Goal: Obtain resource: Obtain resource

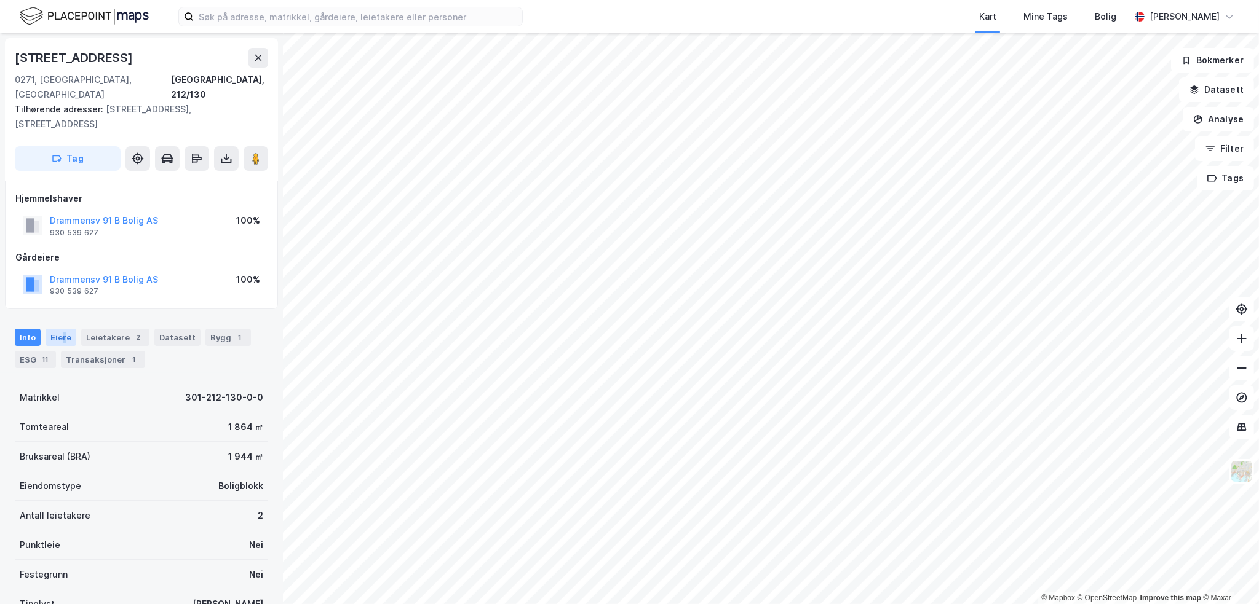
click at [62, 329] on div "Eiere" at bounding box center [61, 337] width 31 height 17
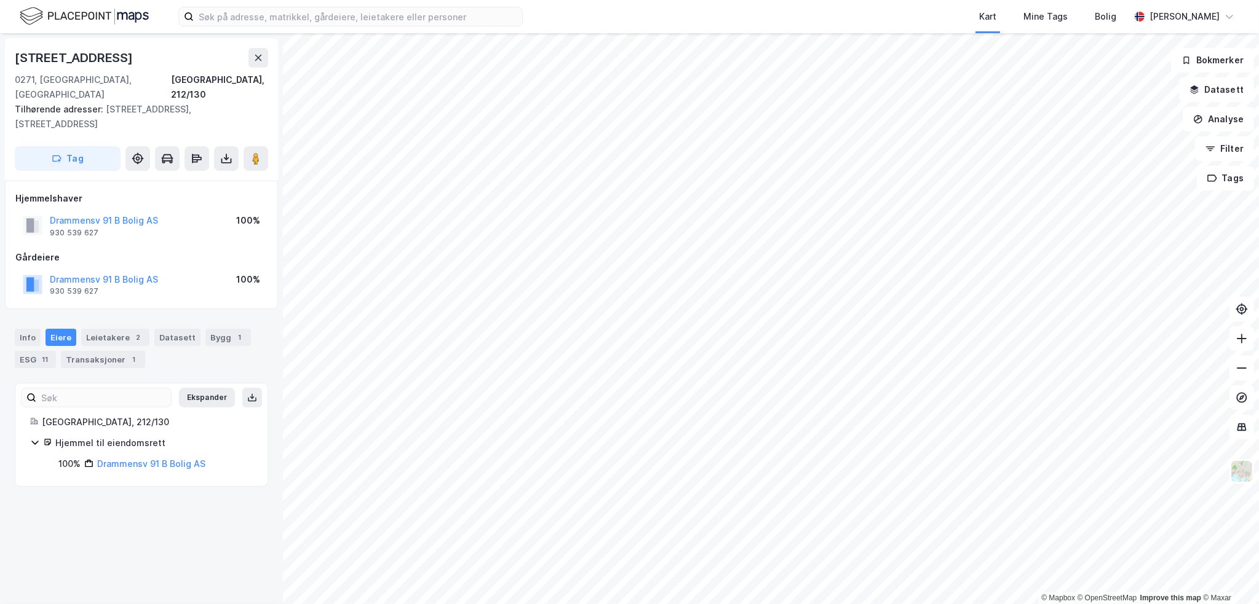
click at [184, 270] on div "Drammensv 91 B Bolig AS 930 539 627 100%" at bounding box center [141, 285] width 252 height 30
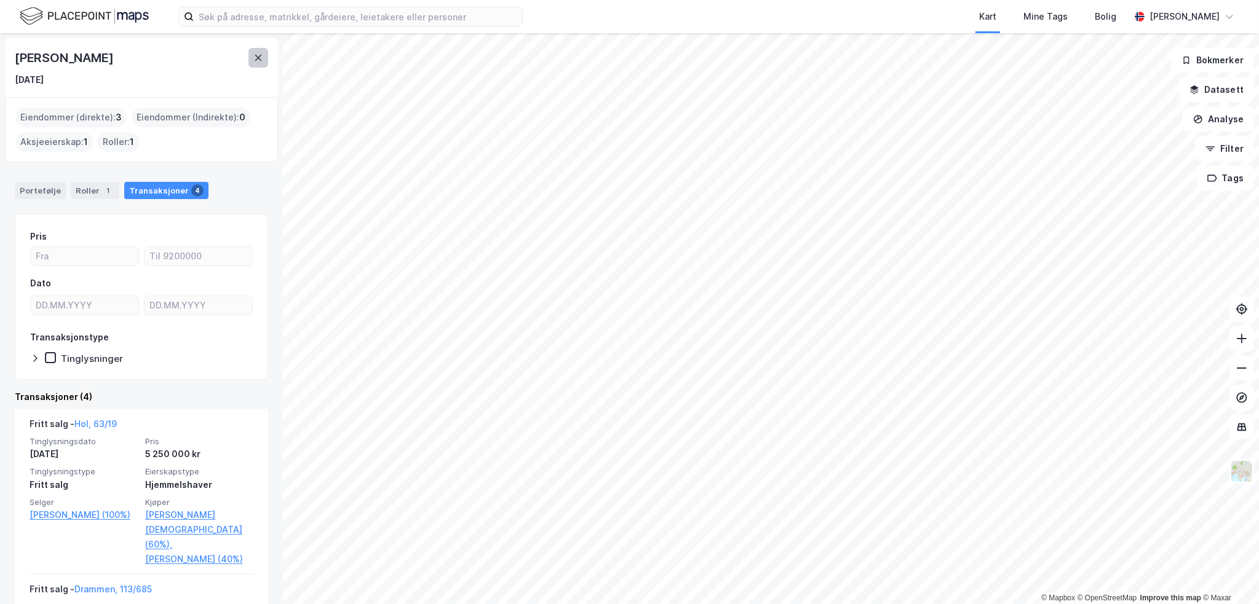
click at [258, 56] on icon at bounding box center [258, 58] width 10 height 10
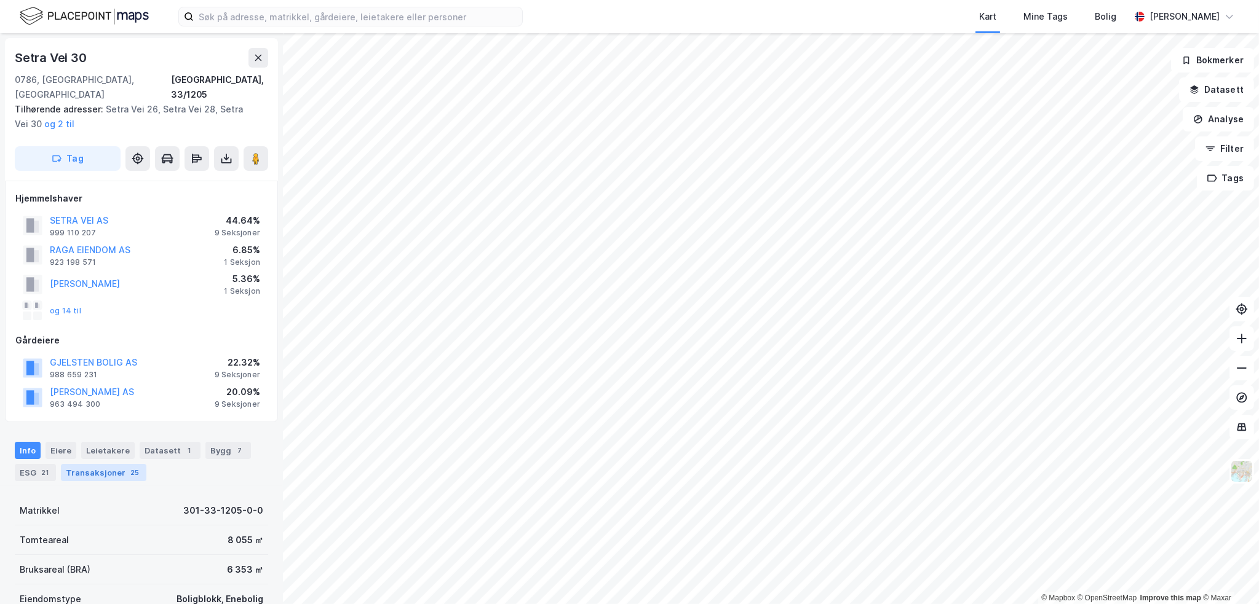
click at [128, 467] on div "25" at bounding box center [135, 473] width 14 height 12
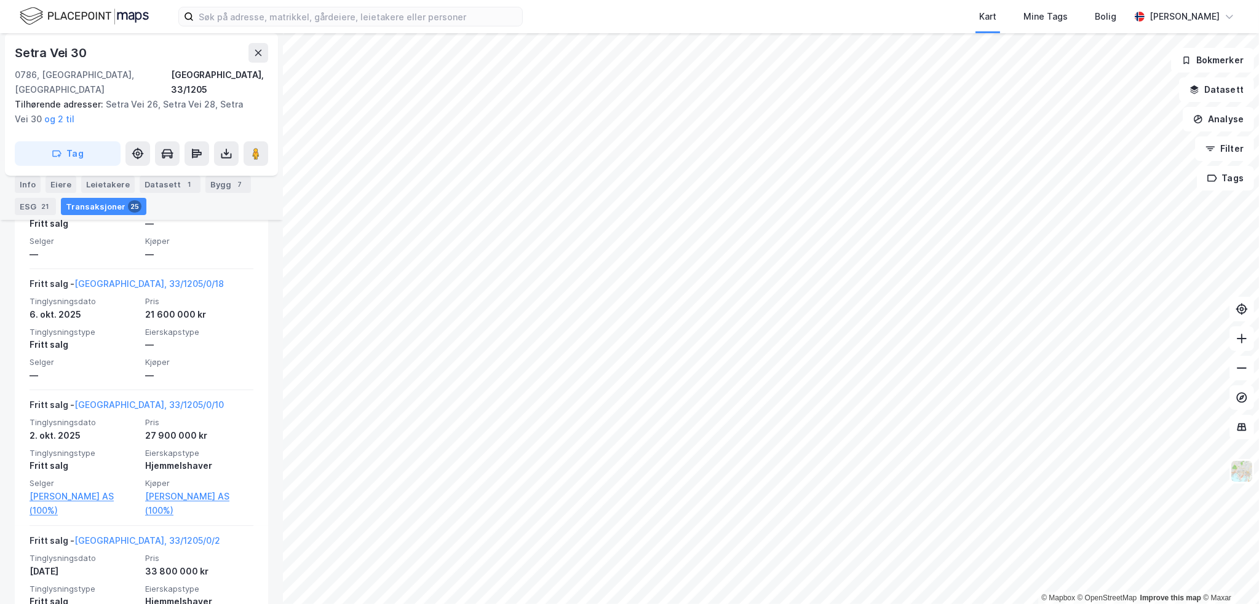
scroll to position [475, 0]
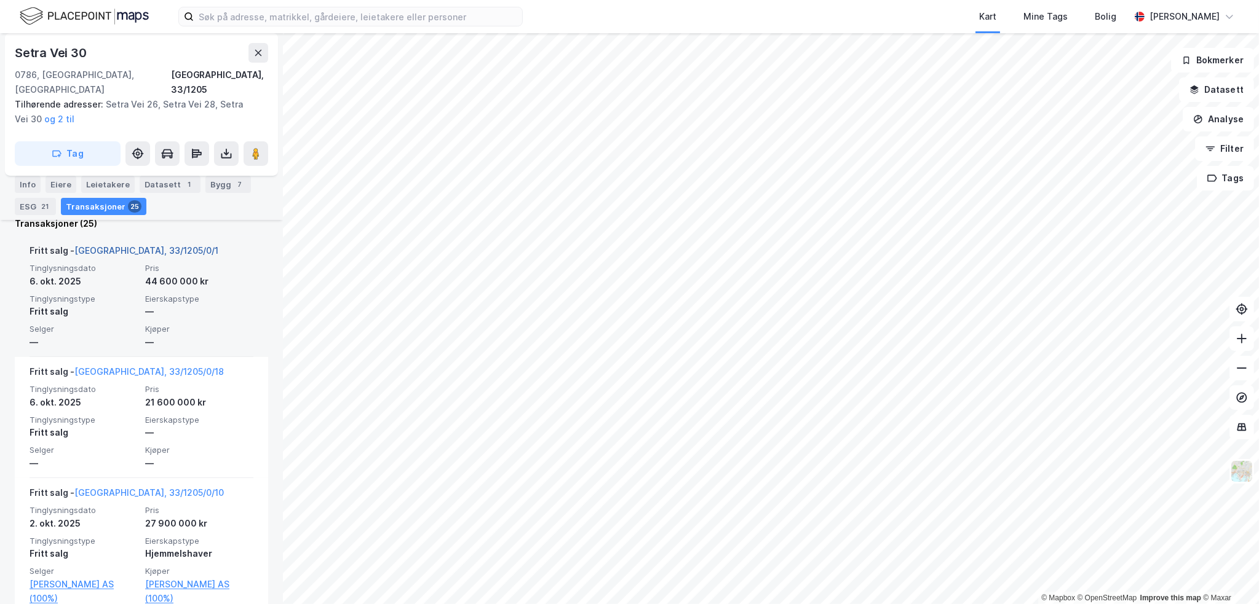
click at [123, 245] on link "[GEOGRAPHIC_DATA], 33/1205/0/1" at bounding box center [146, 250] width 144 height 10
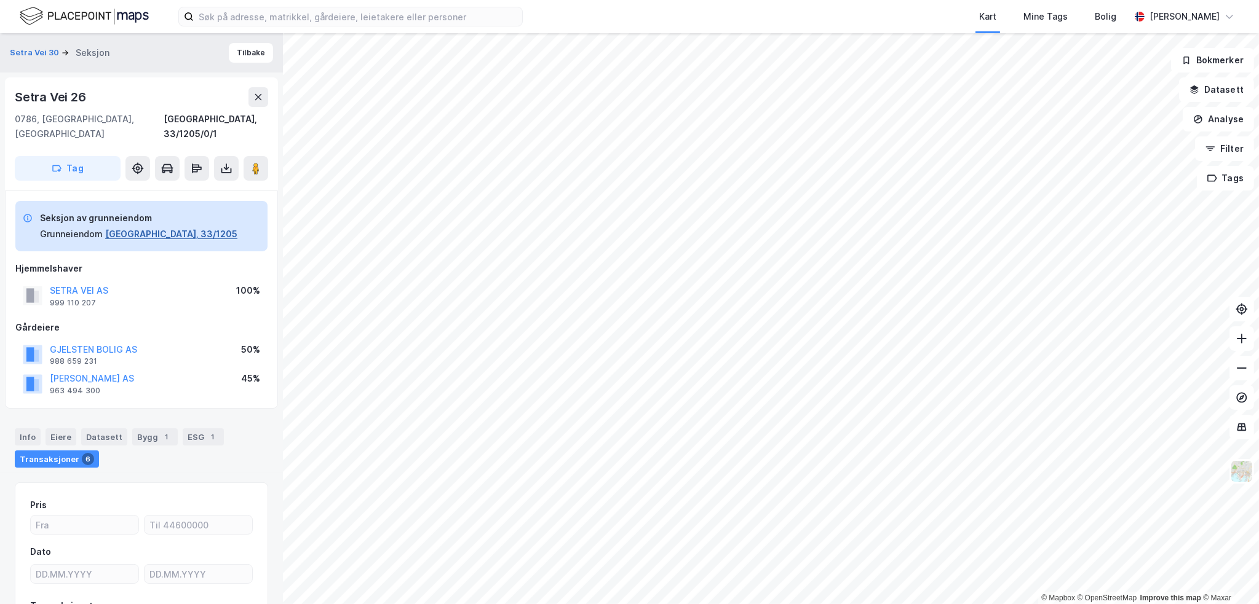
click at [137, 227] on button "[GEOGRAPHIC_DATA], 33/1205" at bounding box center [171, 234] width 132 height 15
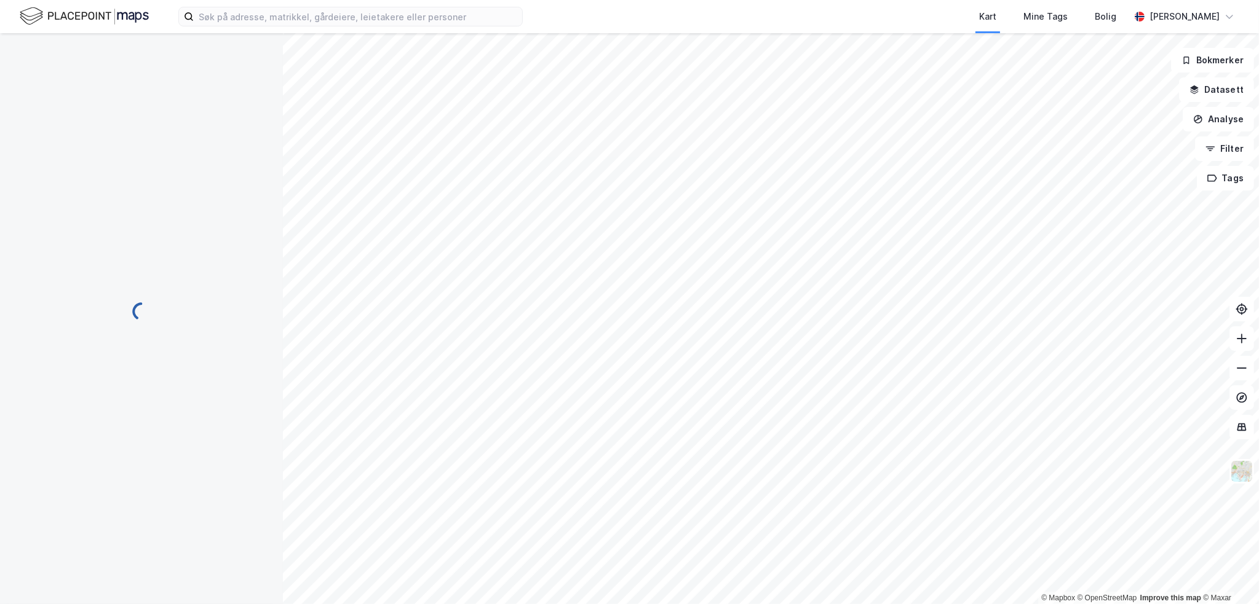
scroll to position [4, 0]
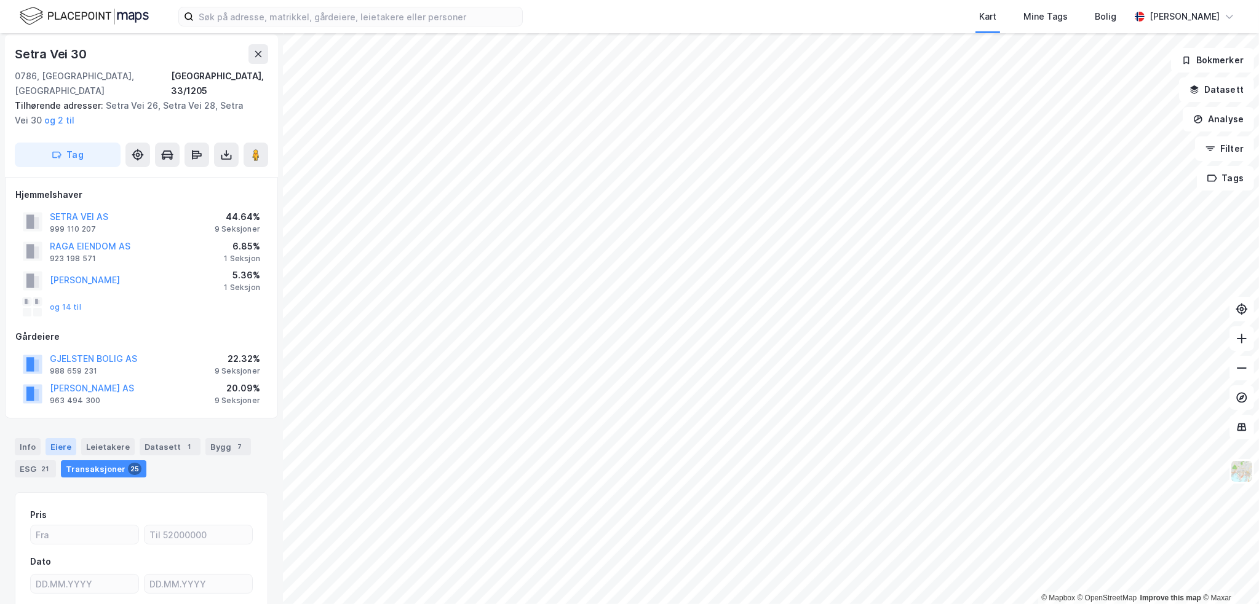
click at [54, 438] on div "Eiere" at bounding box center [61, 446] width 31 height 17
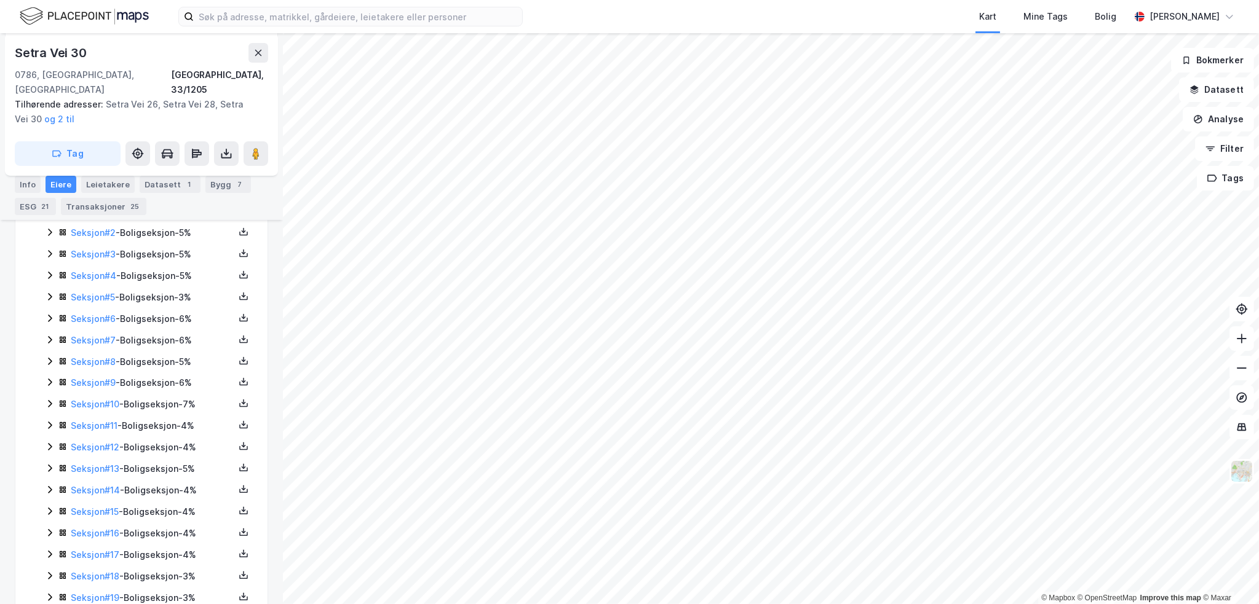
scroll to position [305, 0]
click at [52, 267] on icon at bounding box center [50, 272] width 10 height 10
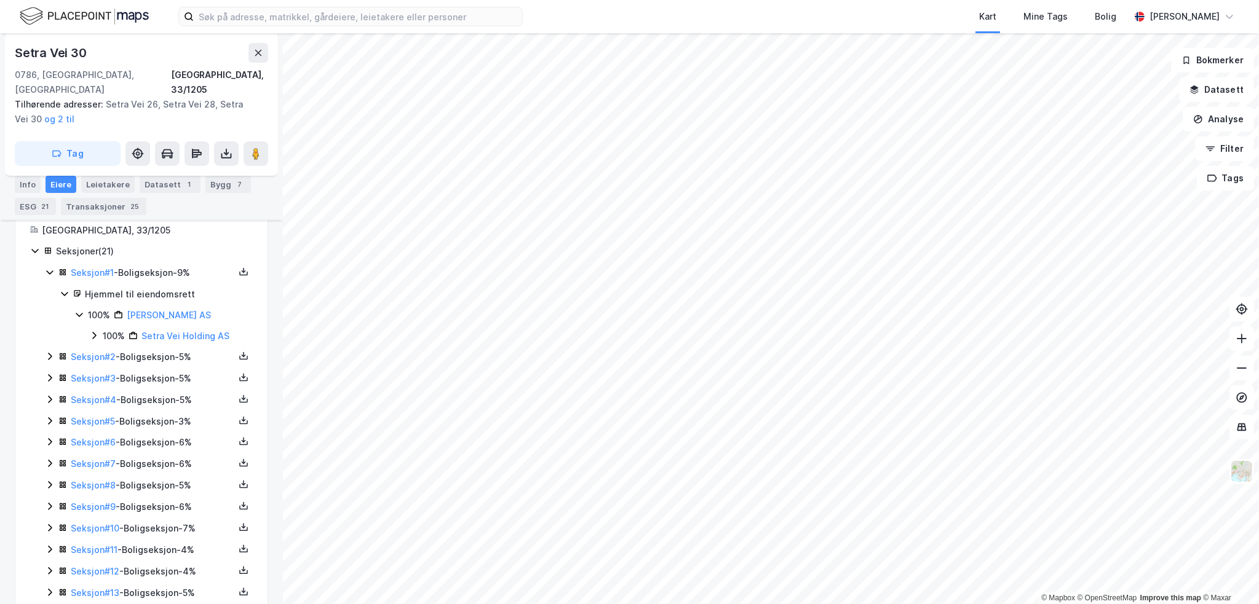
click at [52, 267] on icon at bounding box center [50, 272] width 10 height 10
click at [53, 289] on icon at bounding box center [50, 294] width 10 height 10
click at [49, 289] on icon at bounding box center [50, 294] width 10 height 10
click at [49, 312] on icon at bounding box center [50, 315] width 4 height 7
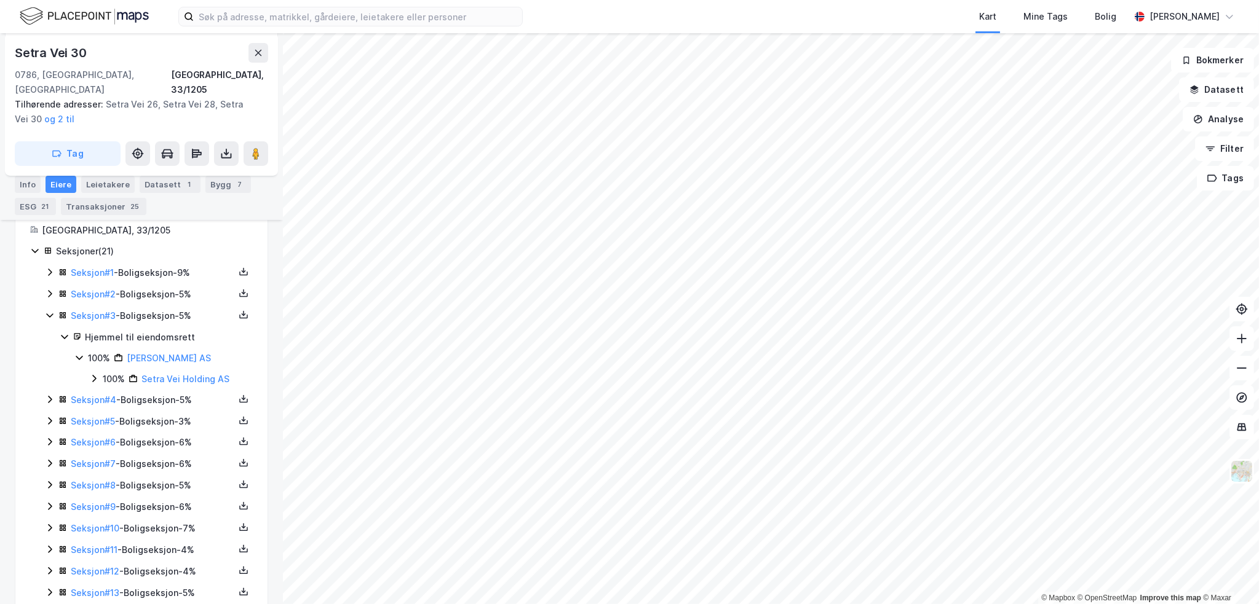
click at [49, 311] on icon at bounding box center [50, 316] width 10 height 10
click at [50, 330] on div "Seksjon # 4 - Boligseksjon - 5%" at bounding box center [149, 337] width 208 height 15
click at [50, 332] on icon at bounding box center [50, 337] width 10 height 10
click at [259, 62] on button at bounding box center [258, 53] width 20 height 20
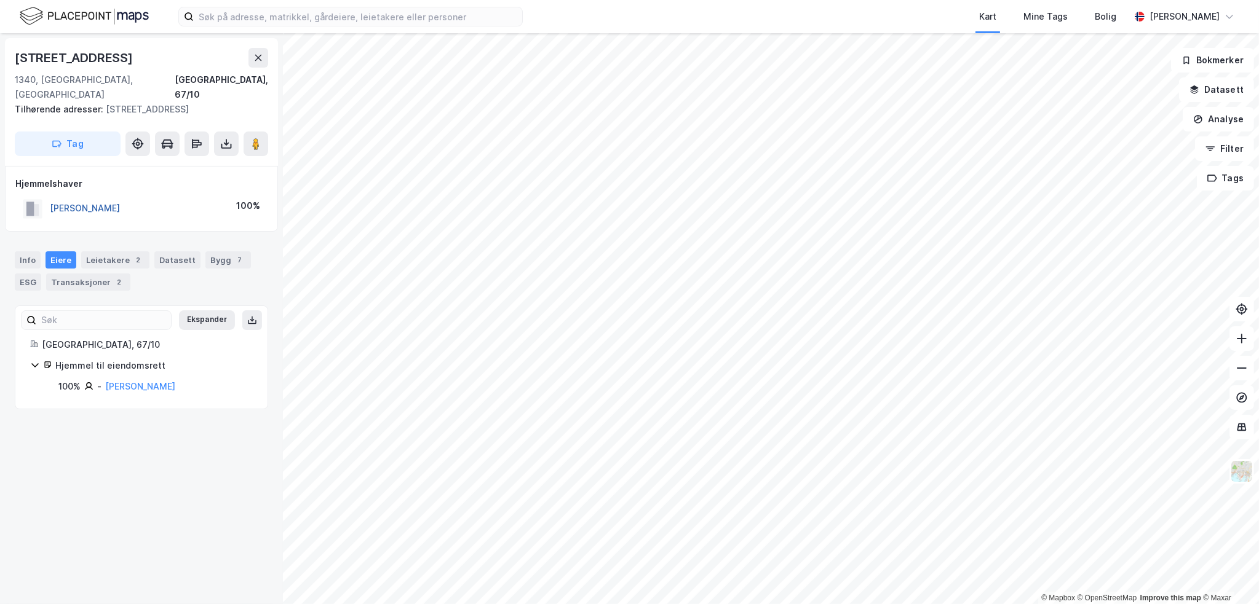
click at [0, 0] on button "[PERSON_NAME]" at bounding box center [0, 0] width 0 height 0
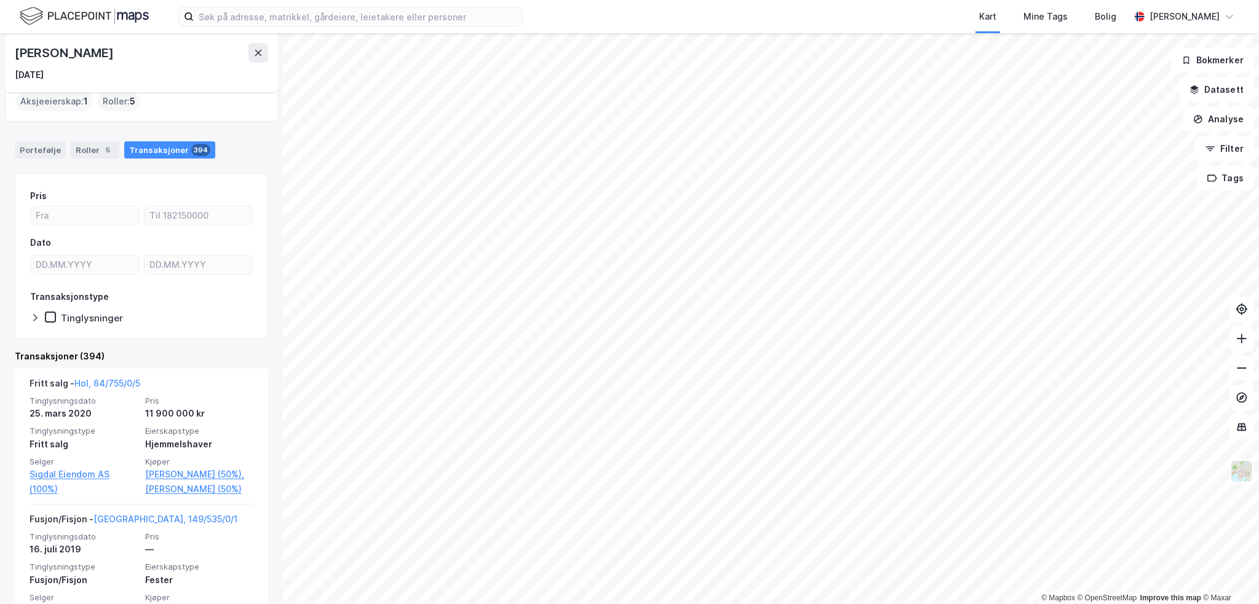
scroll to position [123, 0]
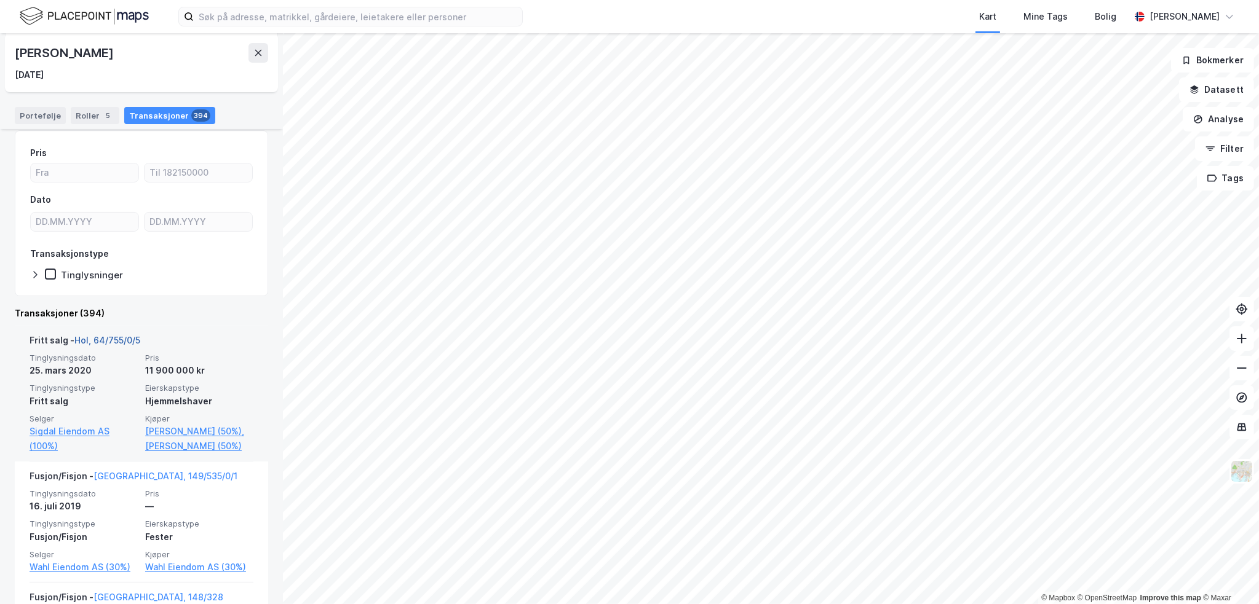
click at [135, 341] on link "Hol, 64/755/0/5" at bounding box center [107, 340] width 66 height 10
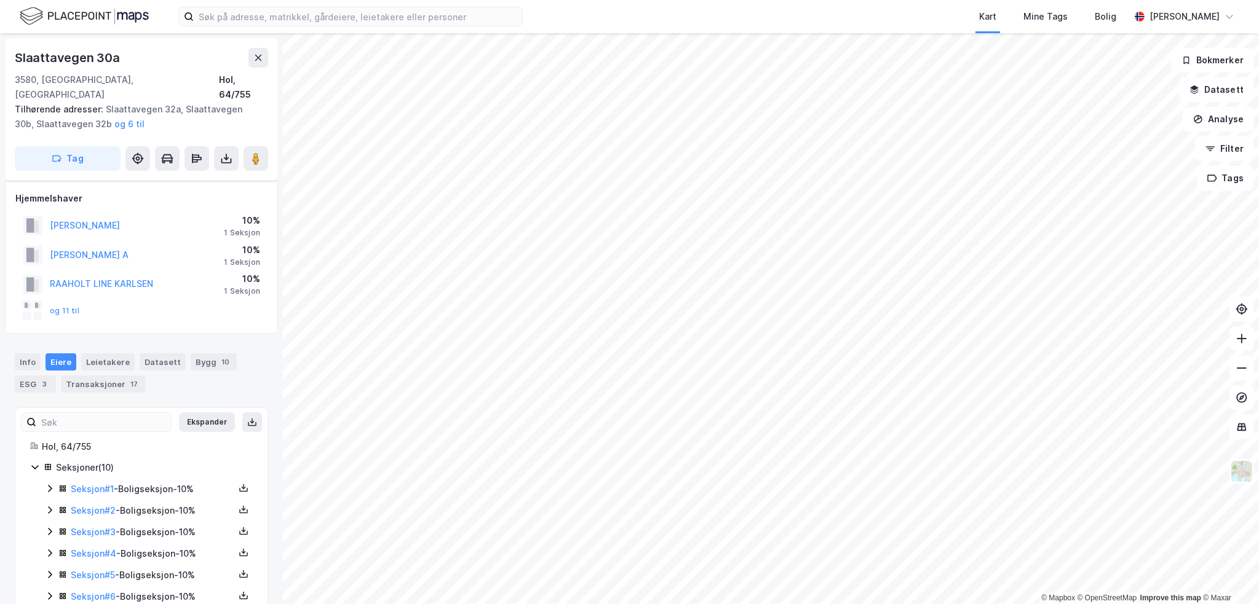
scroll to position [102, 0]
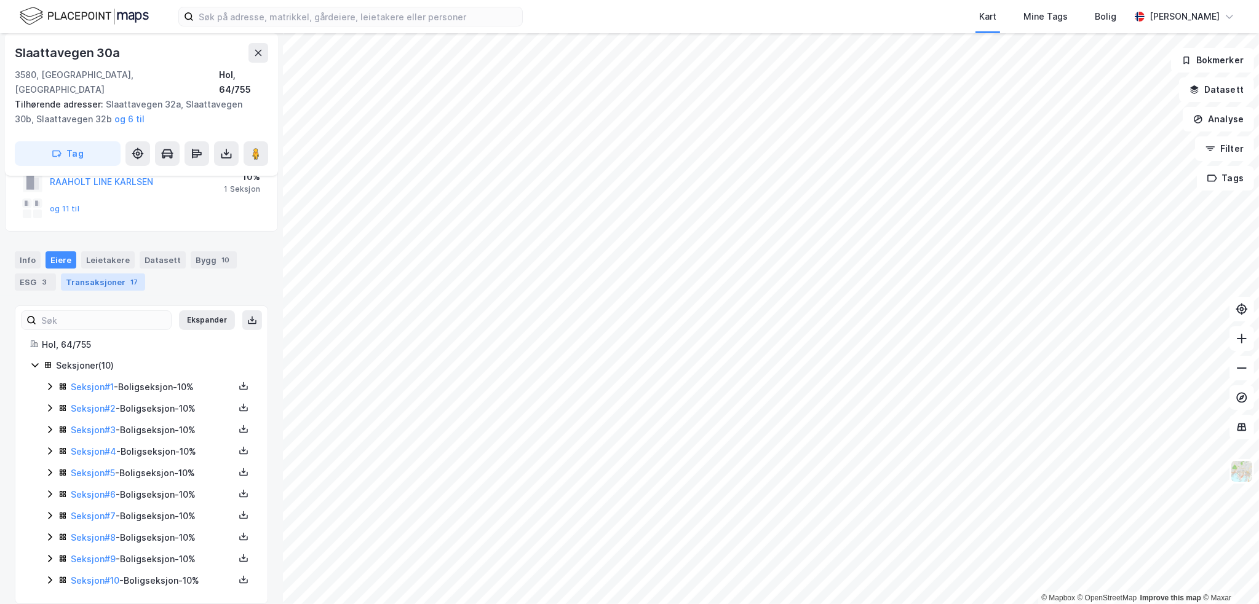
click at [128, 275] on div "Transaksjoner 17" at bounding box center [103, 282] width 84 height 17
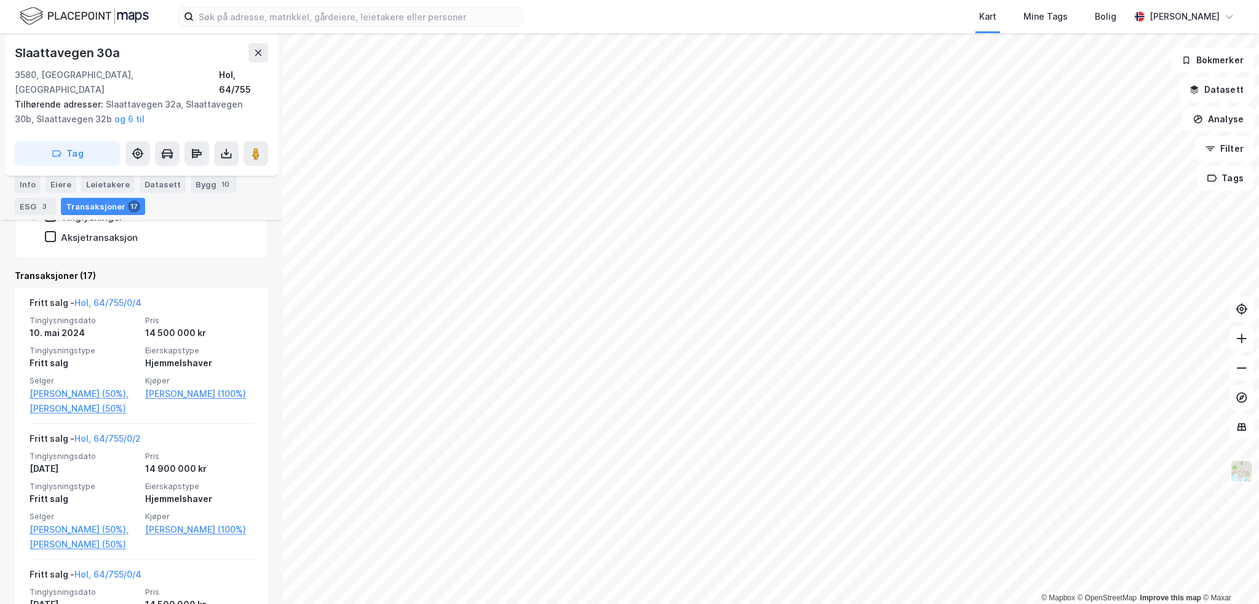
scroll to position [348, 0]
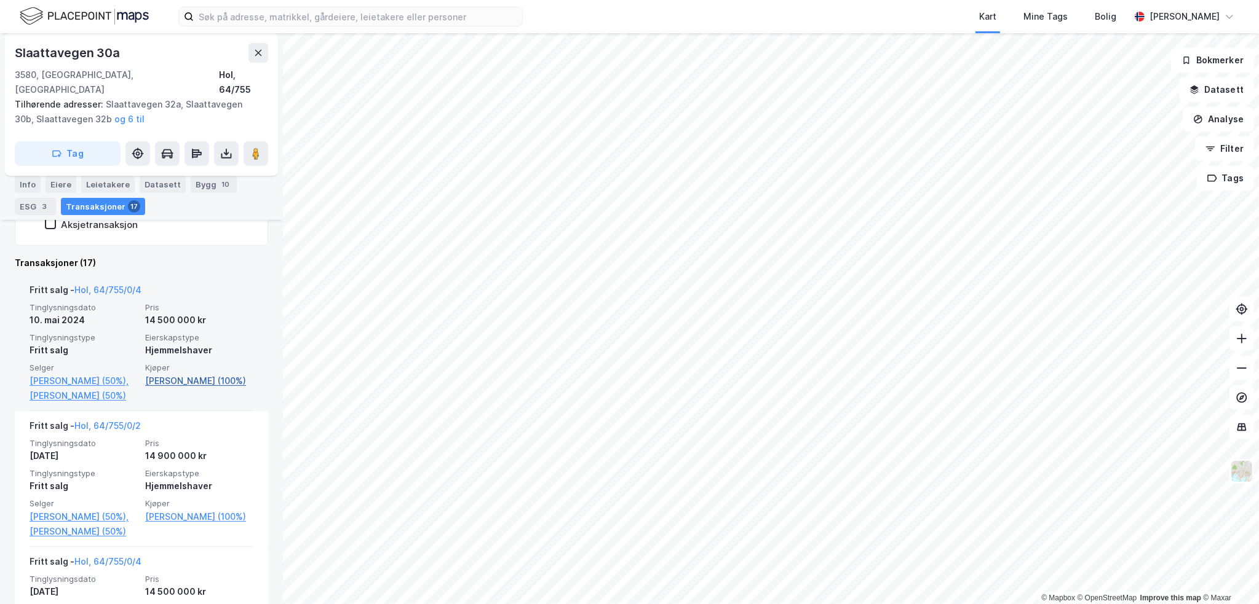
click at [187, 374] on link "[PERSON_NAME] (100%)" at bounding box center [199, 381] width 108 height 15
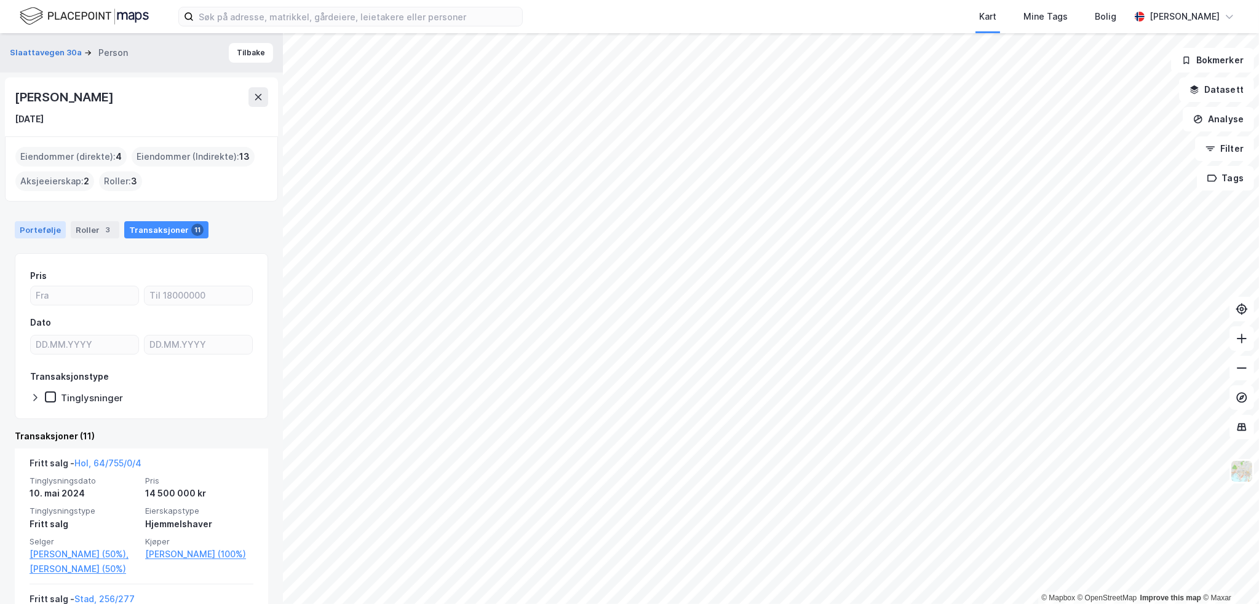
click at [37, 229] on div "Portefølje" at bounding box center [40, 229] width 51 height 17
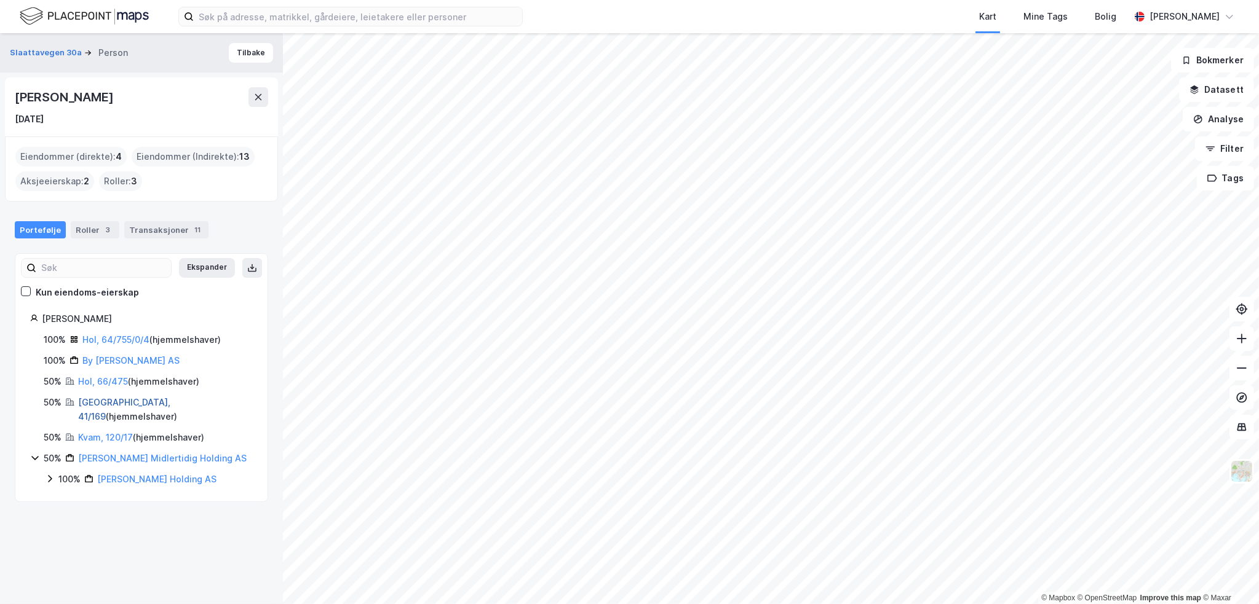
click at [123, 403] on link "[GEOGRAPHIC_DATA], 41/169" at bounding box center [124, 409] width 92 height 25
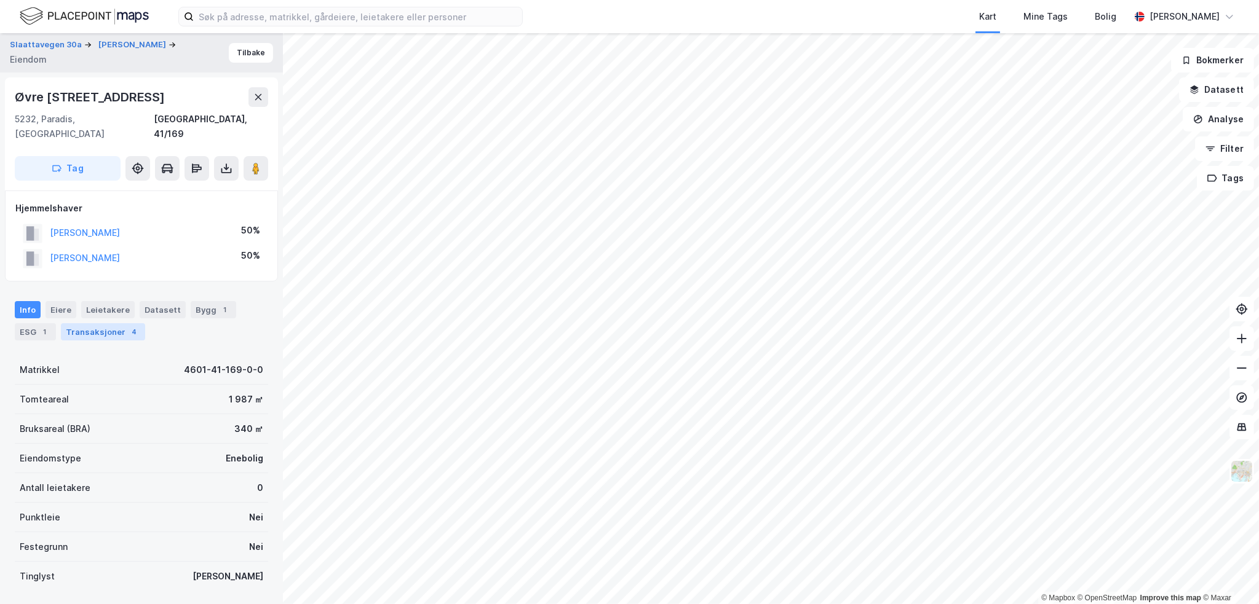
click at [107, 323] on div "Transaksjoner 4" at bounding box center [103, 331] width 84 height 17
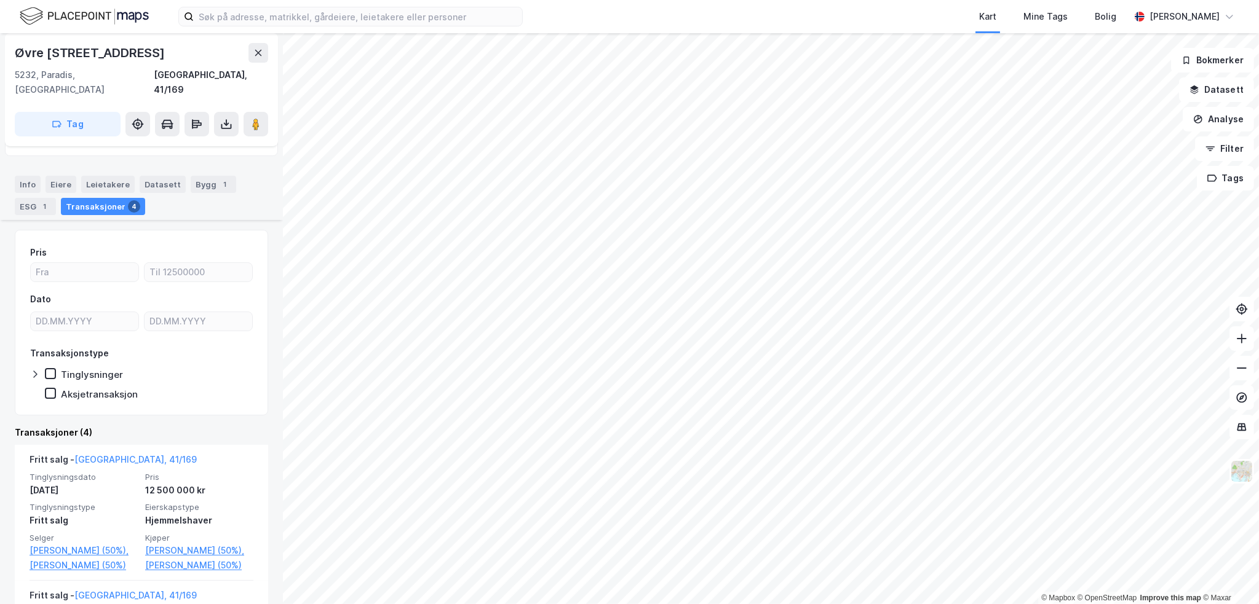
scroll to position [184, 0]
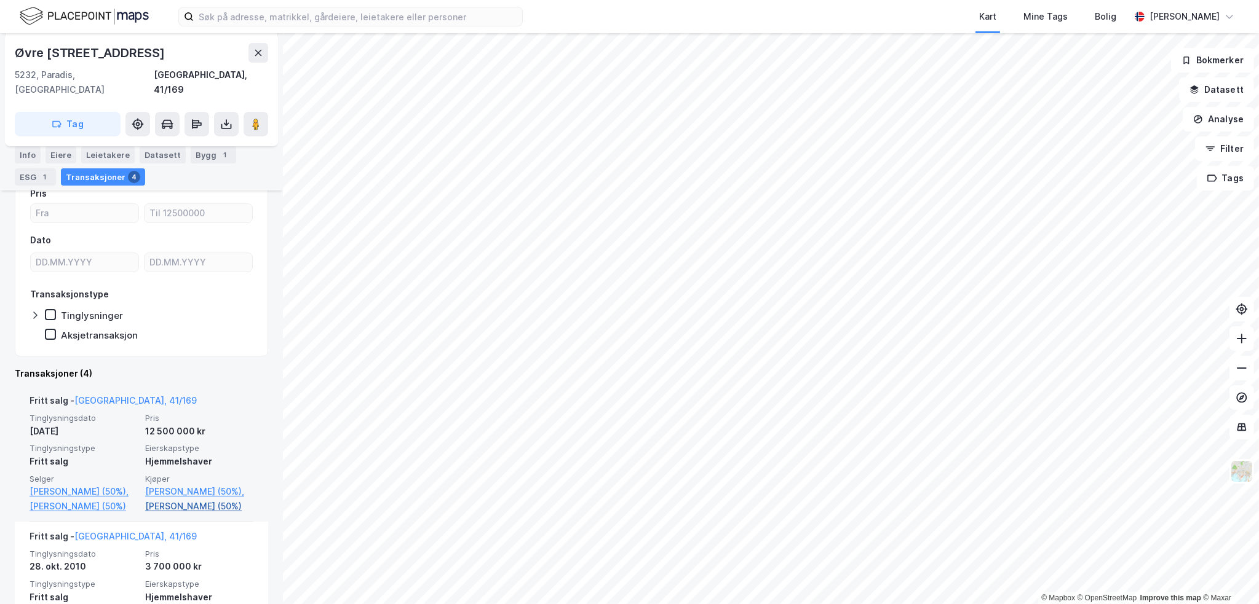
click at [206, 510] on link "[PERSON_NAME] (50%)" at bounding box center [199, 506] width 108 height 15
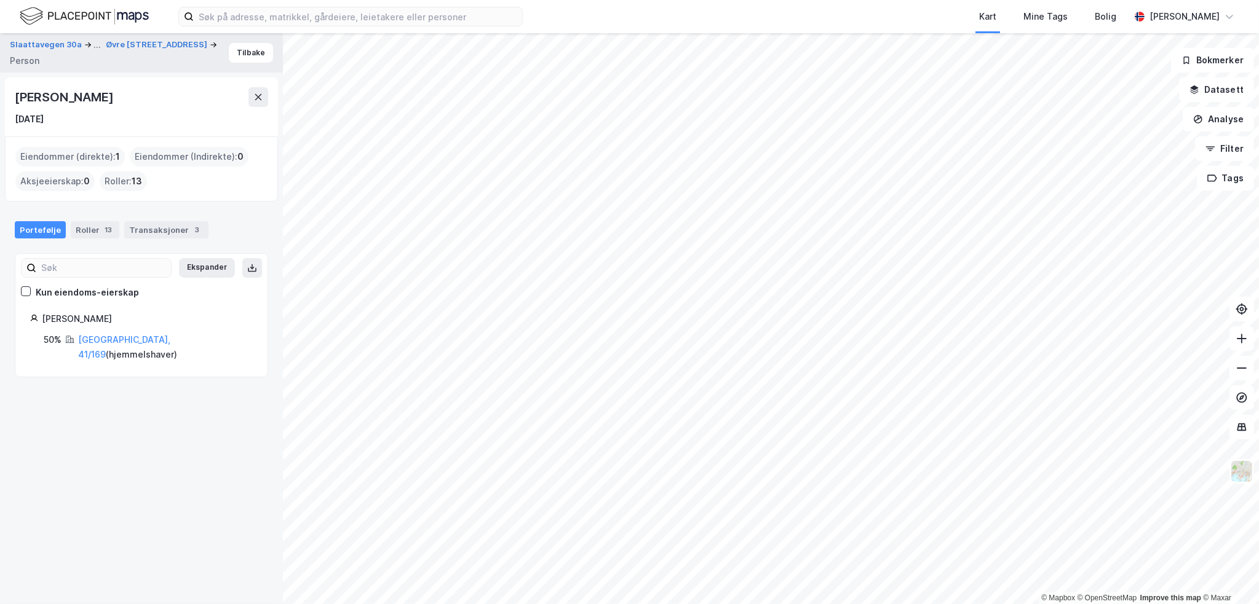
click at [101, 238] on div "Portefølje Roller 13 Transaksjoner 3" at bounding box center [141, 225] width 283 height 37
click at [93, 228] on div "Roller 13" at bounding box center [95, 229] width 49 height 17
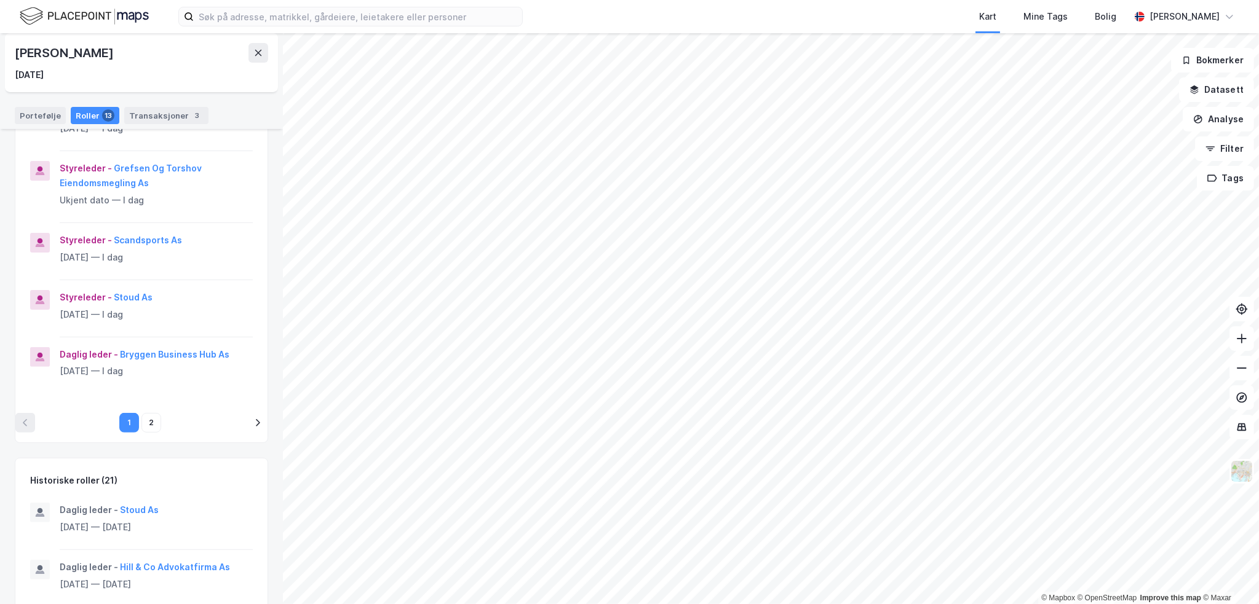
scroll to position [553, 0]
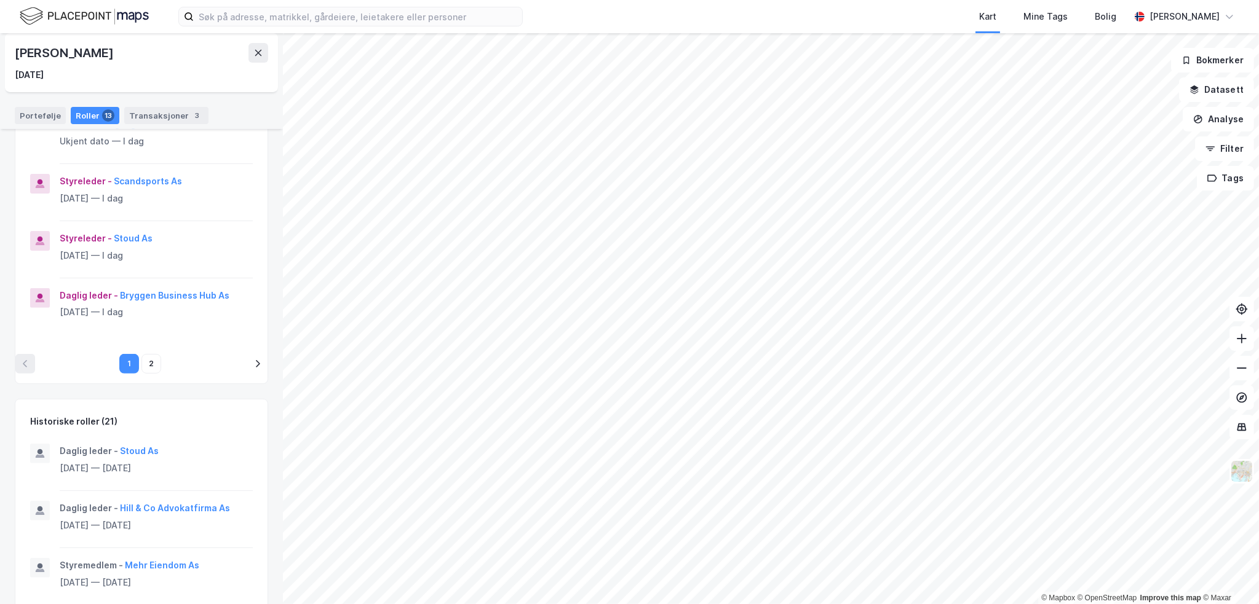
click at [91, 55] on div "[PERSON_NAME]" at bounding box center [65, 53] width 101 height 20
click at [253, 49] on icon at bounding box center [258, 53] width 10 height 10
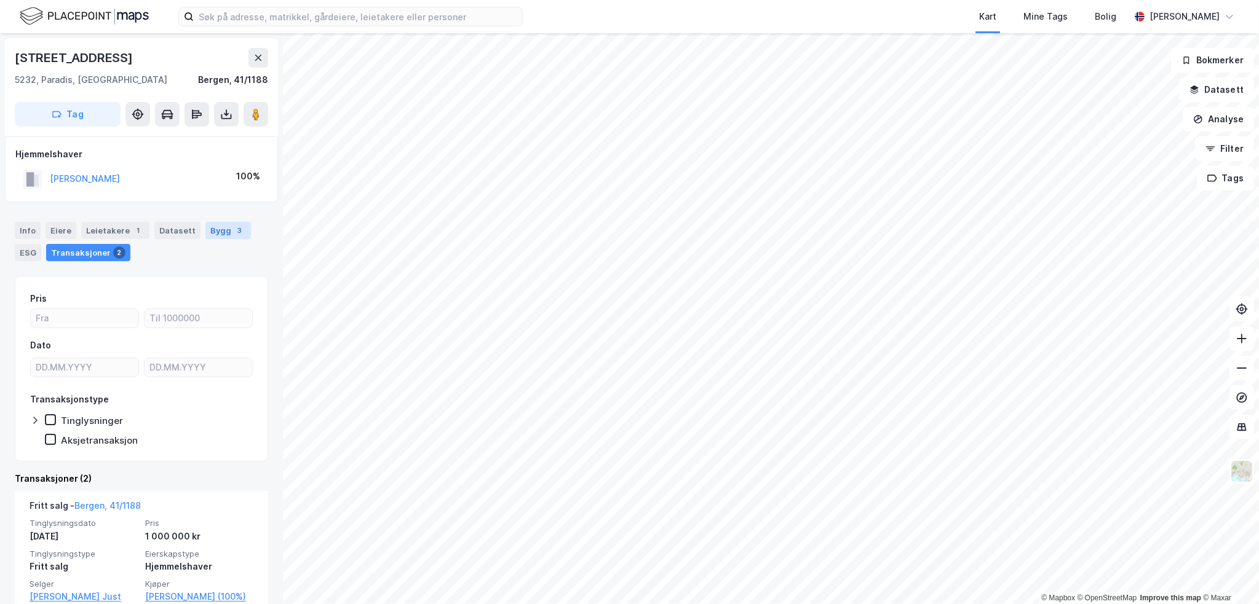
click at [207, 238] on div "Bygg 3" at bounding box center [228, 230] width 46 height 17
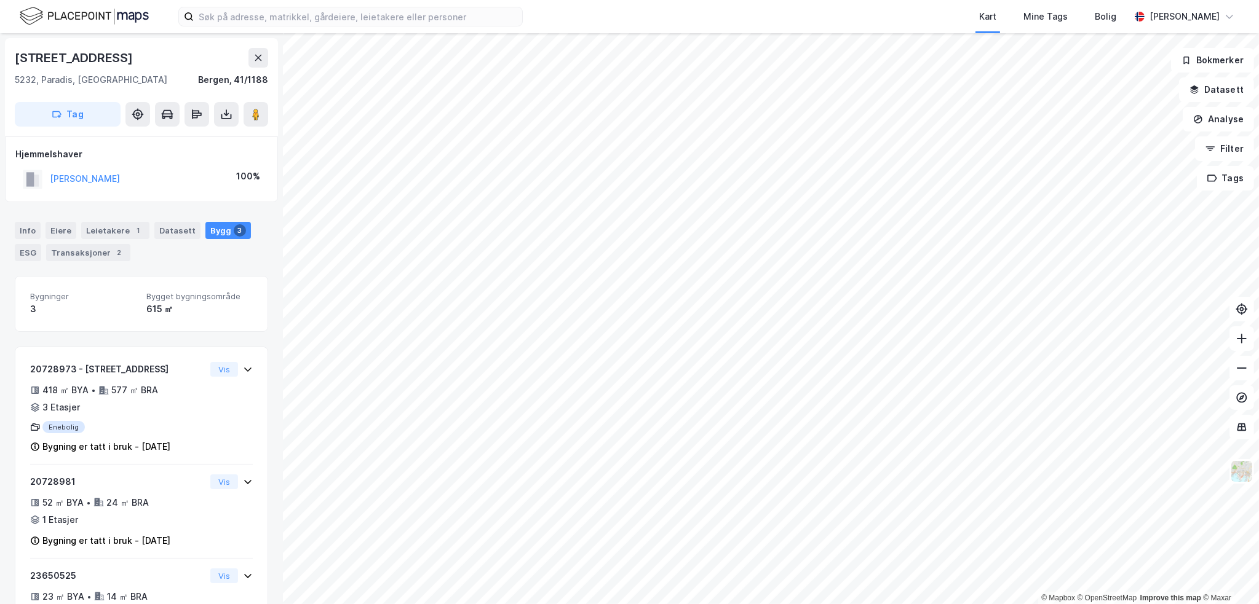
scroll to position [66, 0]
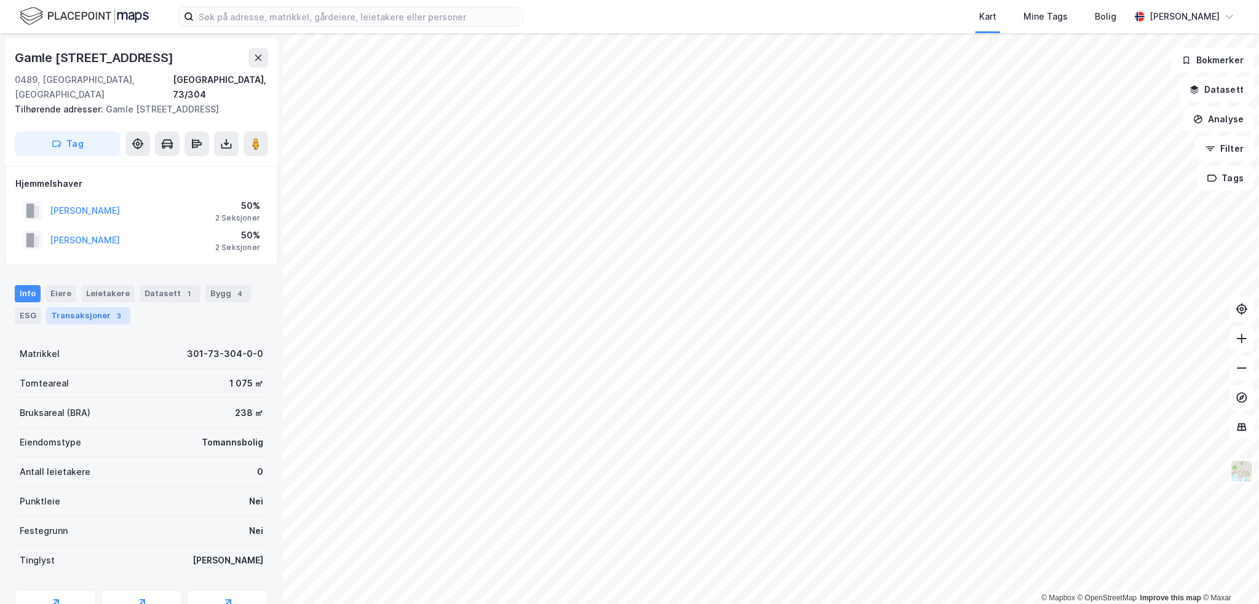
click at [63, 307] on div "Transaksjoner 3" at bounding box center [88, 315] width 84 height 17
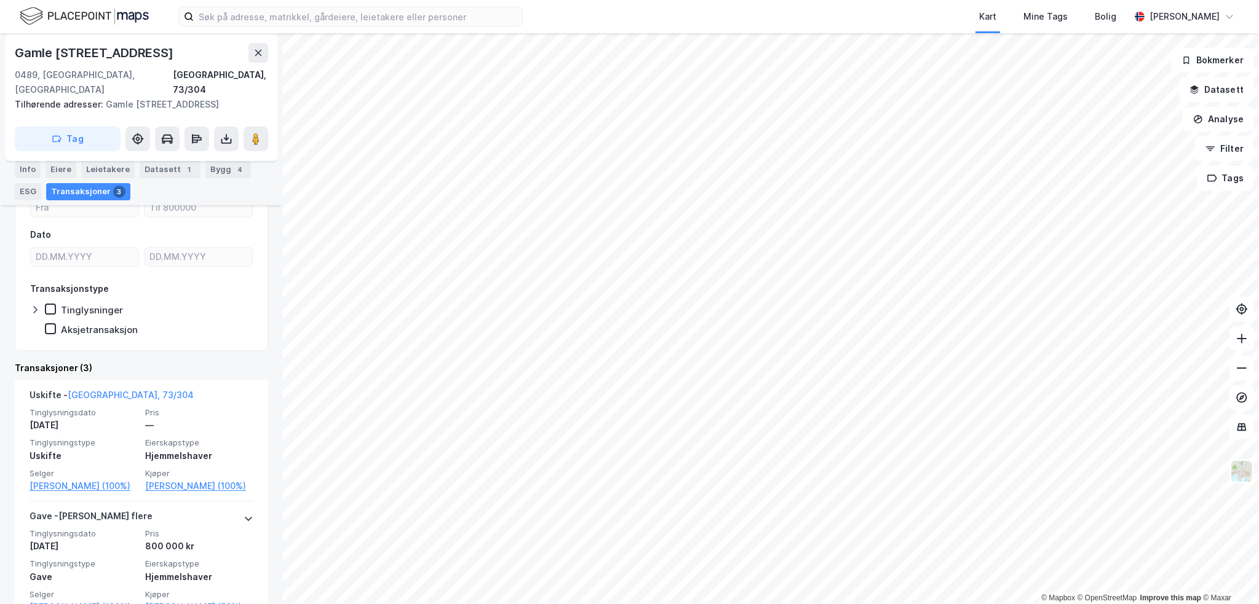
scroll to position [184, 0]
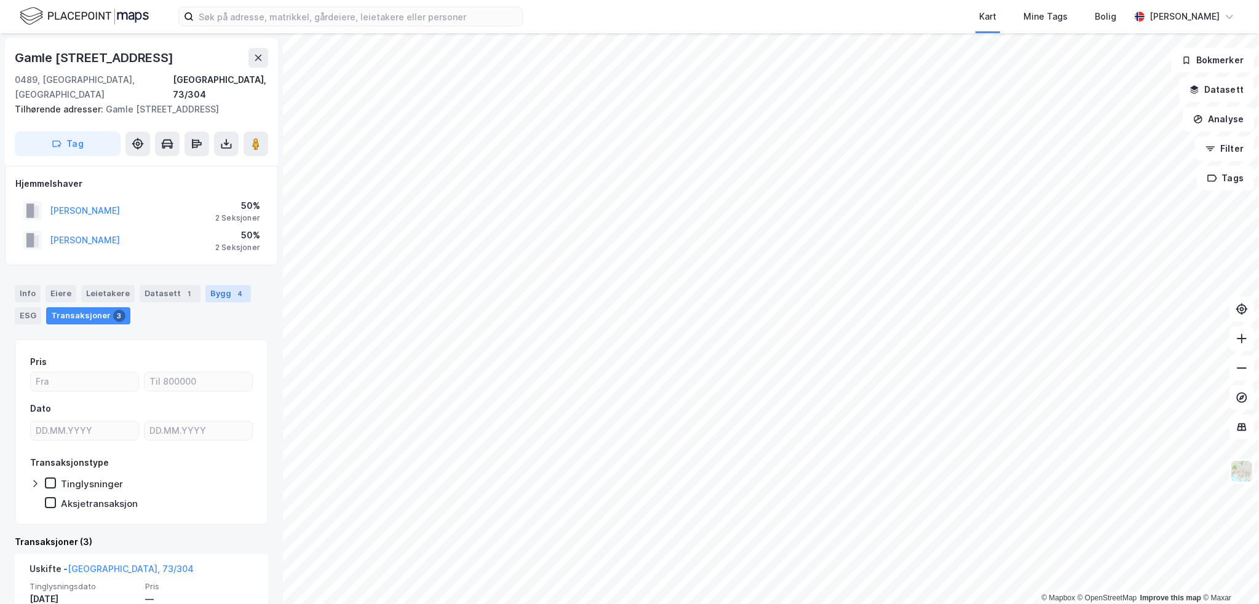
click at [222, 285] on div "Bygg 4" at bounding box center [228, 293] width 46 height 17
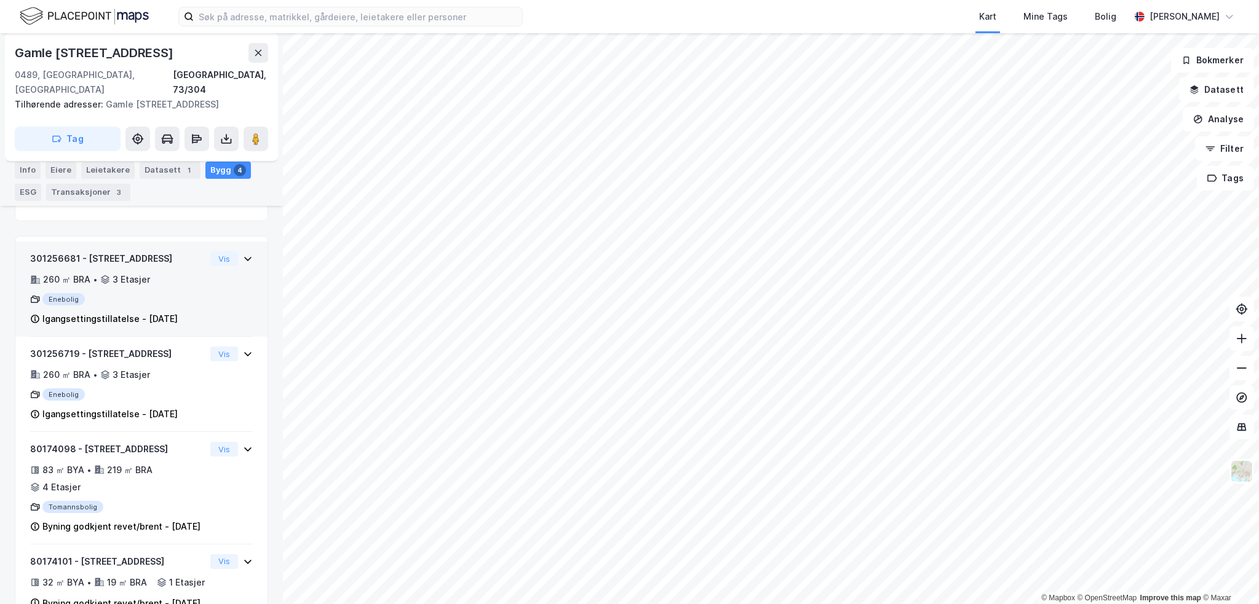
scroll to position [246, 0]
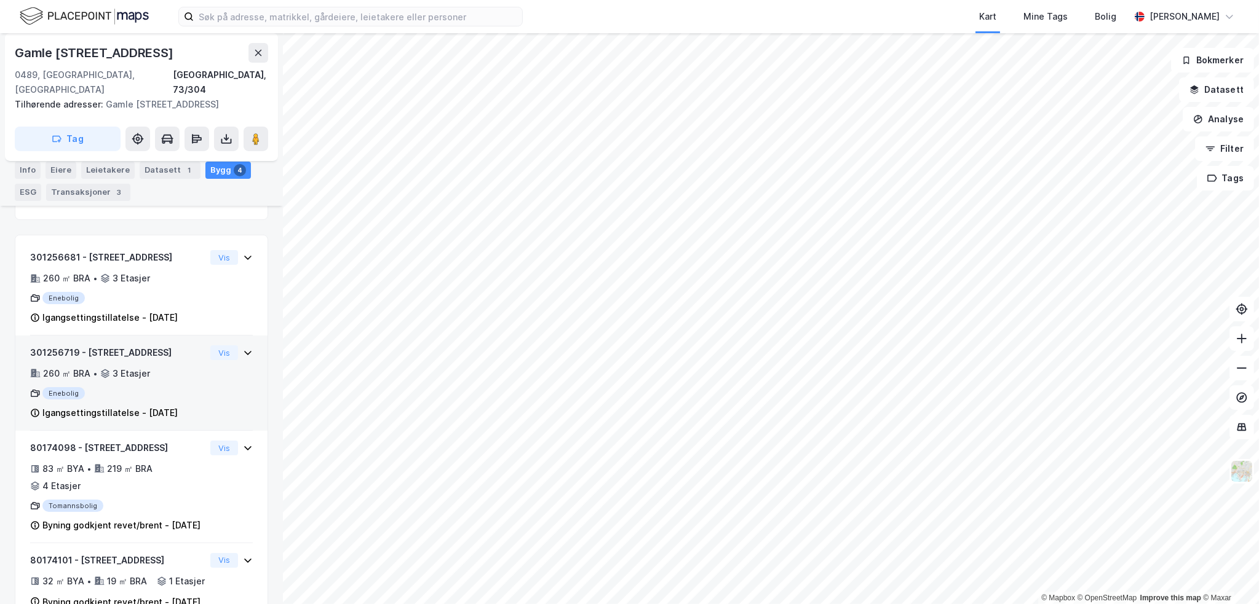
click at [241, 361] on div "301256719 - Gamle Kjelsåsvei 9A 260 ㎡ BRA • 3 Etasjer Enebolig Igangsettingstil…" at bounding box center [141, 388] width 223 height 85
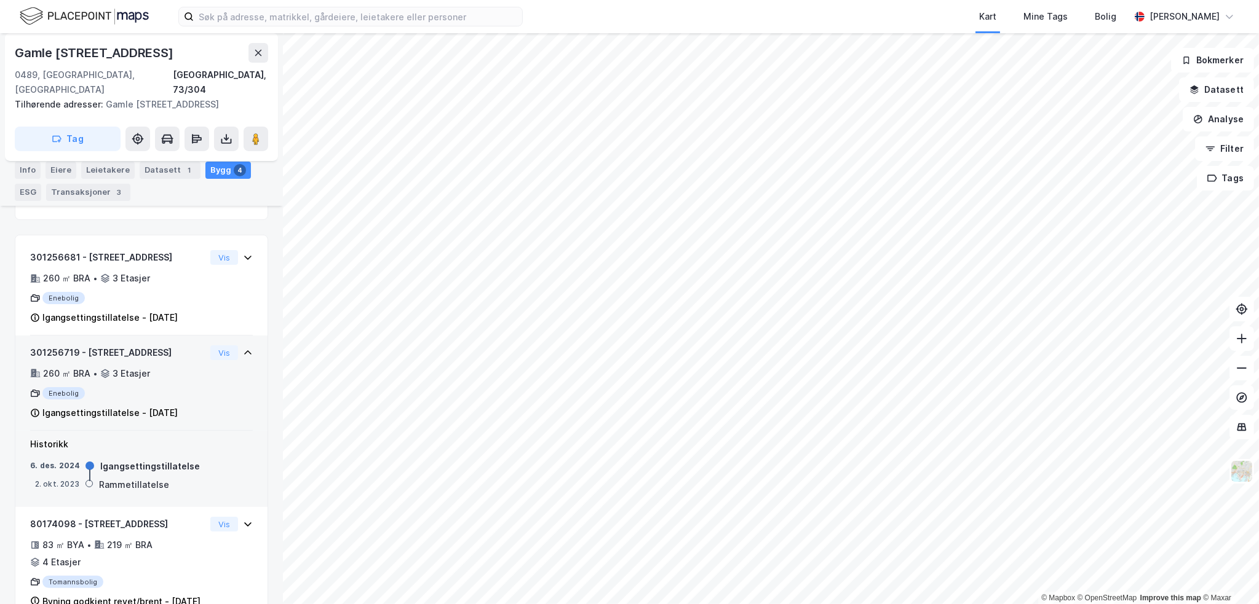
click at [241, 361] on div "301256719 - Gamle Kjelsåsvei 9A 260 ㎡ BRA • 3 Etasjer Enebolig Igangsettingstil…" at bounding box center [141, 388] width 223 height 85
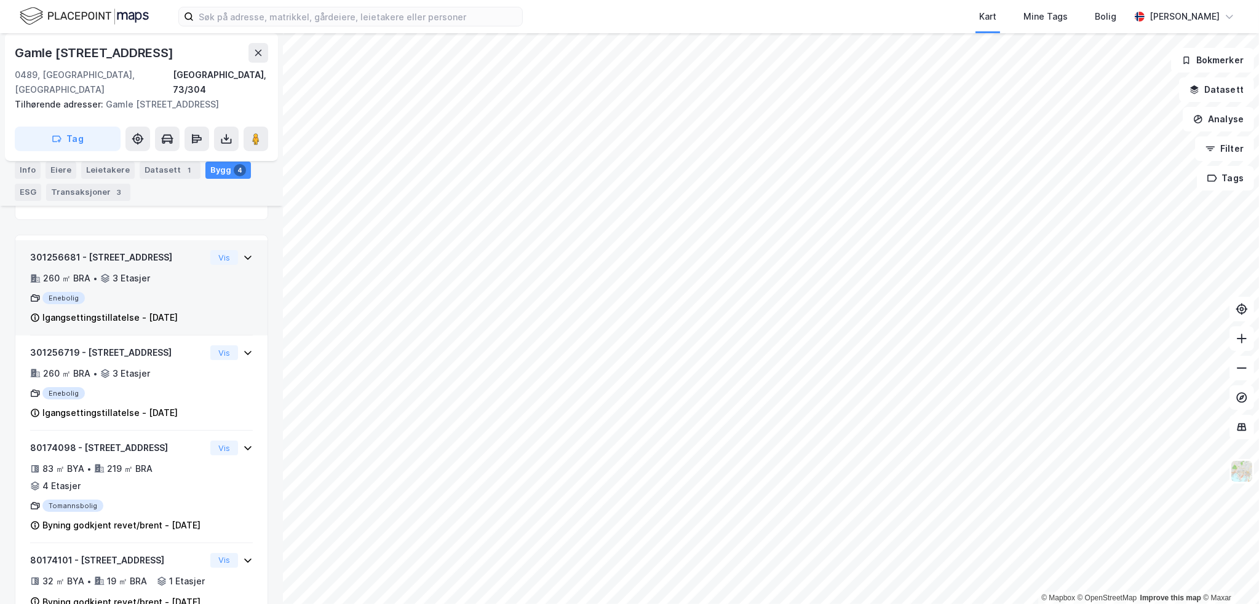
click at [225, 278] on div "301256681 - Gamle Kjelsåsvei 9B 260 ㎡ BRA • 3 Etasjer Enebolig Igangsettingstil…" at bounding box center [141, 292] width 223 height 85
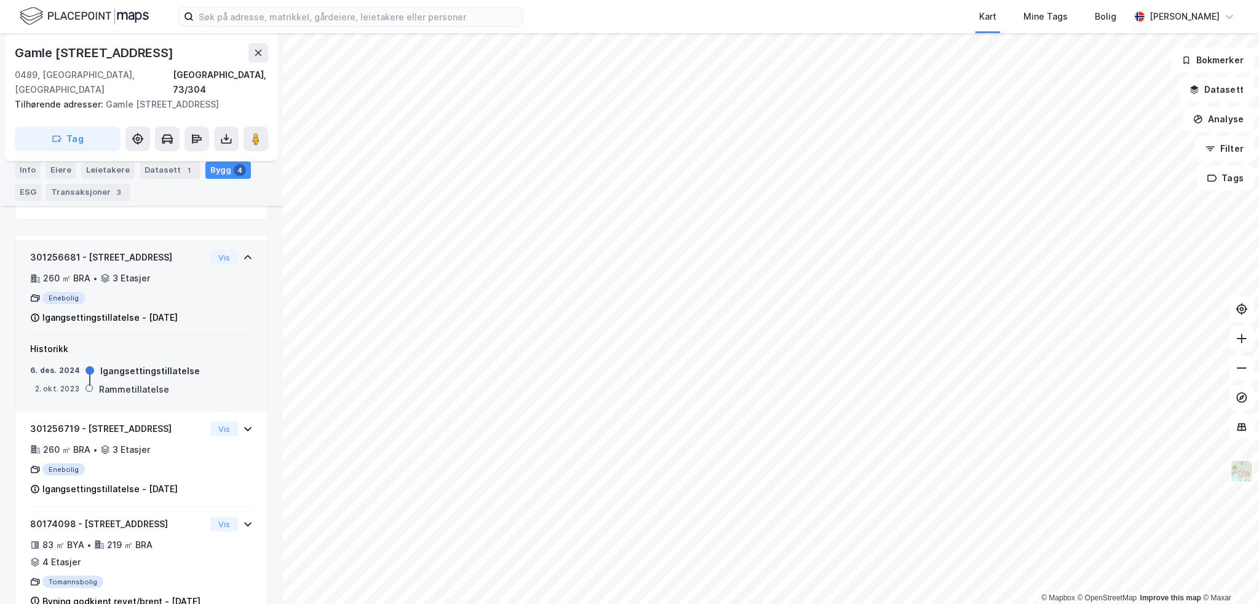
click at [225, 278] on div "301256681 - Gamle Kjelsåsvei 9B 260 ㎡ BRA • 3 Etasjer Enebolig Igangsettingstil…" at bounding box center [141, 292] width 223 height 85
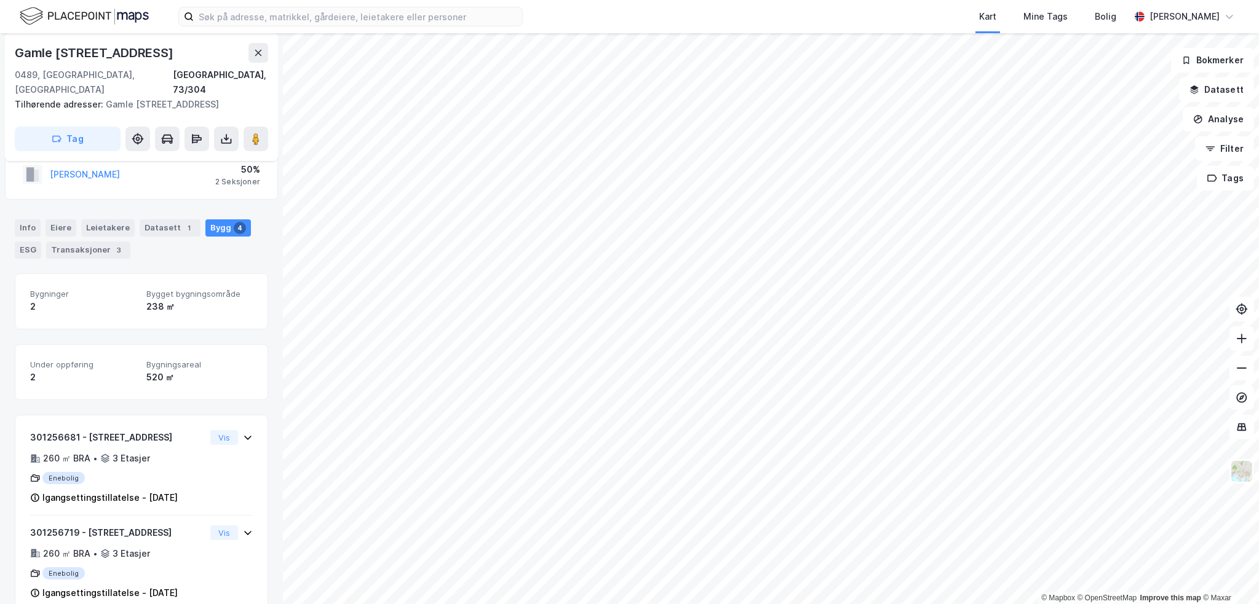
scroll to position [65, 0]
click at [72, 51] on div "Gamle Kjelsåsvei 9b" at bounding box center [95, 53] width 161 height 20
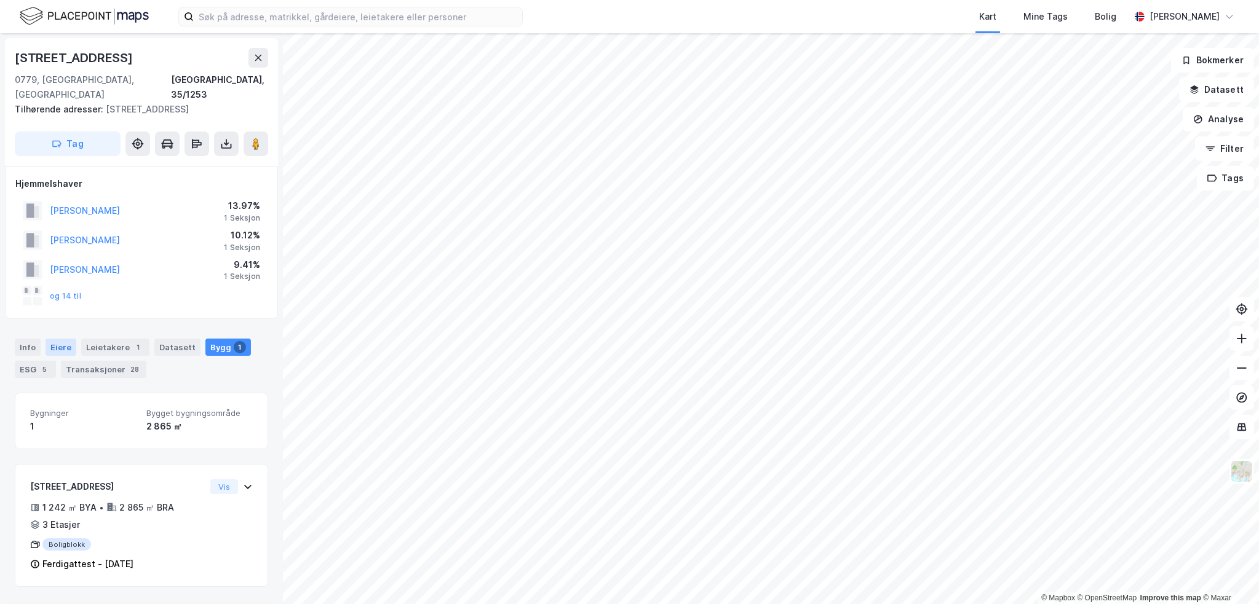
click at [60, 339] on div "Eiere" at bounding box center [61, 347] width 31 height 17
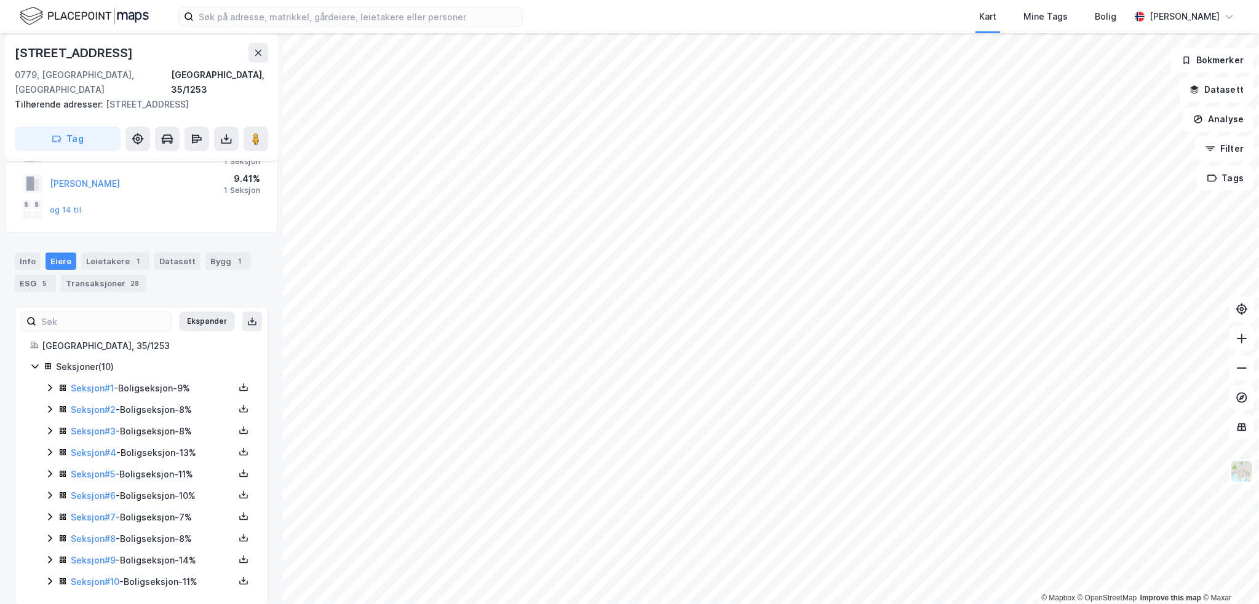
scroll to position [87, 0]
click at [50, 555] on icon at bounding box center [50, 558] width 4 height 7
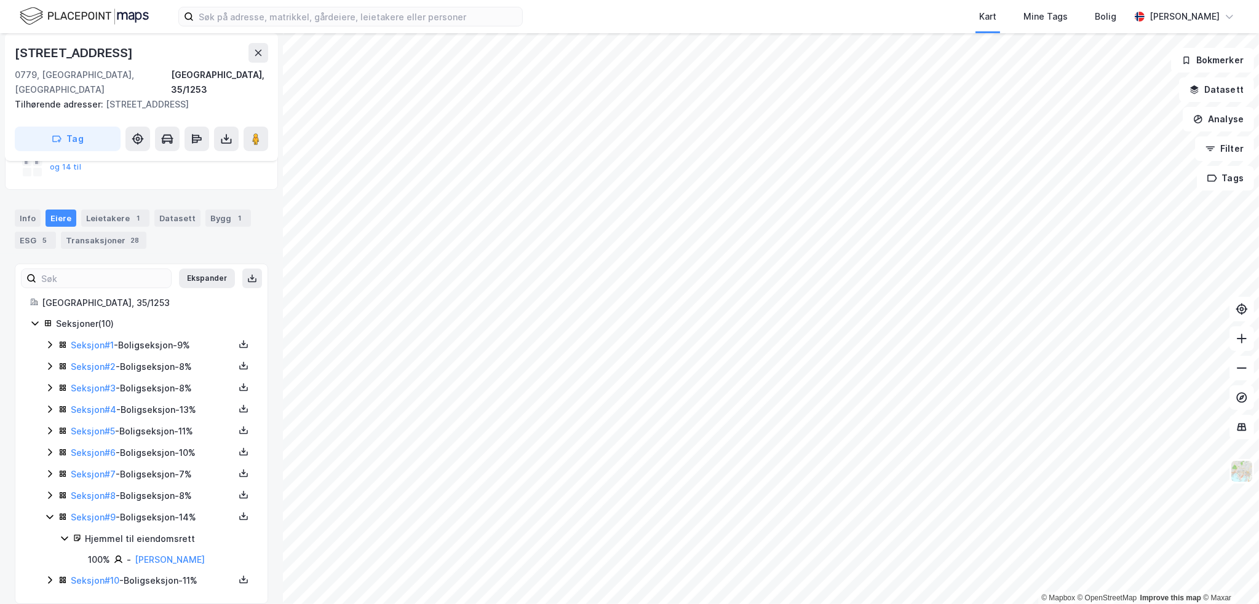
scroll to position [130, 0]
click at [50, 512] on icon at bounding box center [50, 517] width 10 height 10
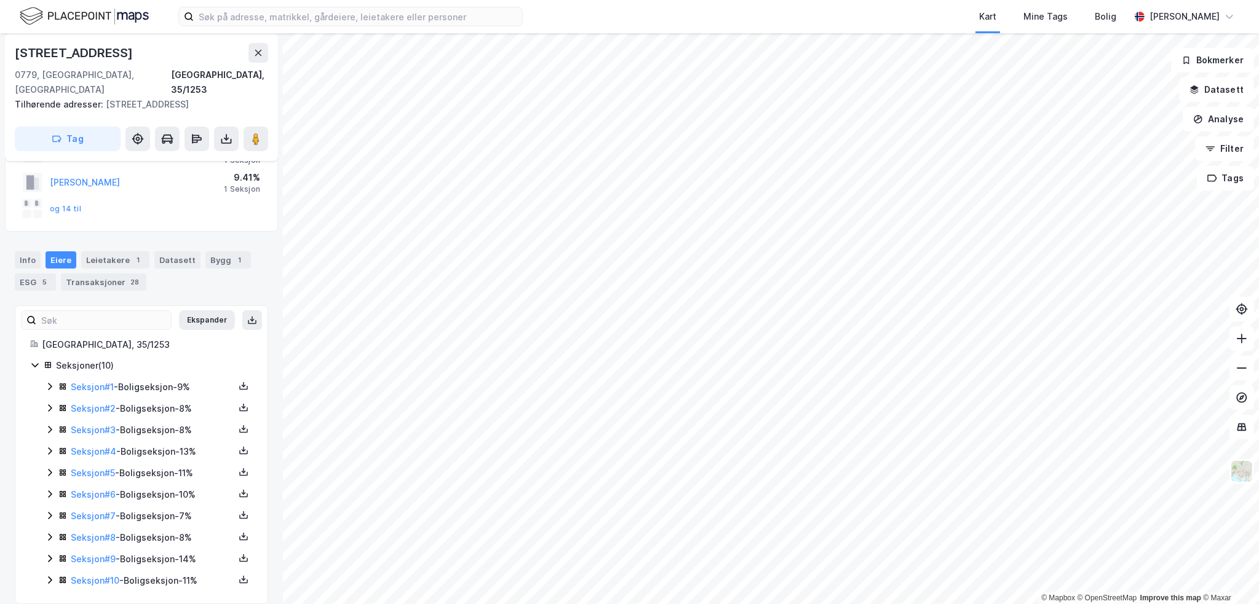
click at [51, 445] on div "Seksjon # 4 - Boligseksjon - 13%" at bounding box center [149, 452] width 208 height 15
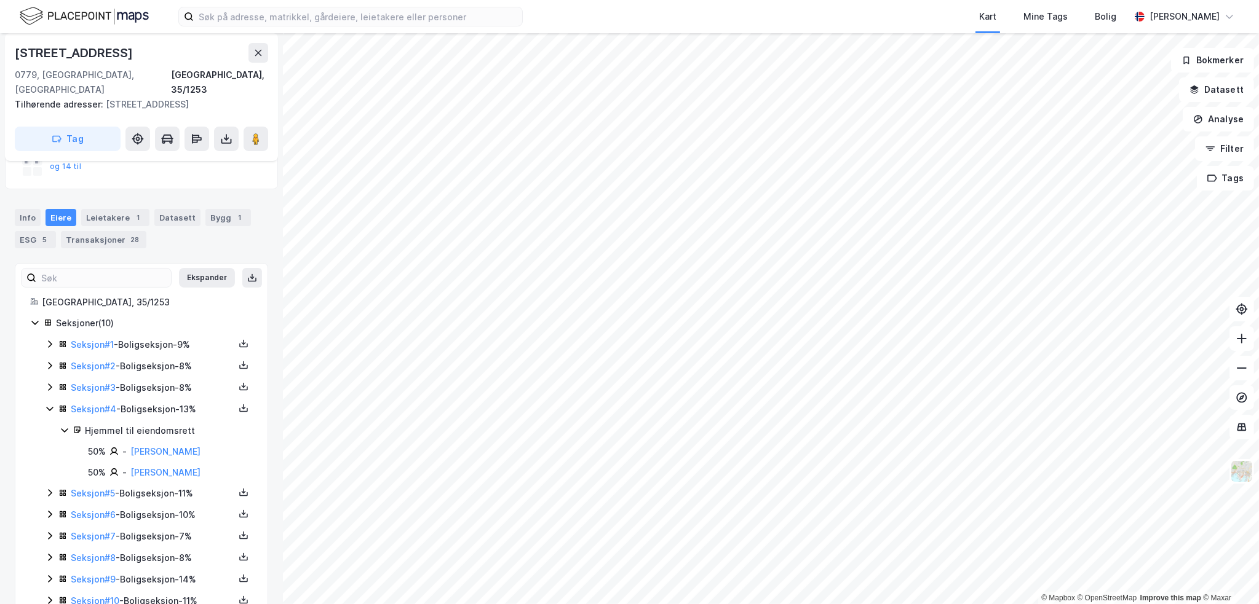
scroll to position [150, 0]
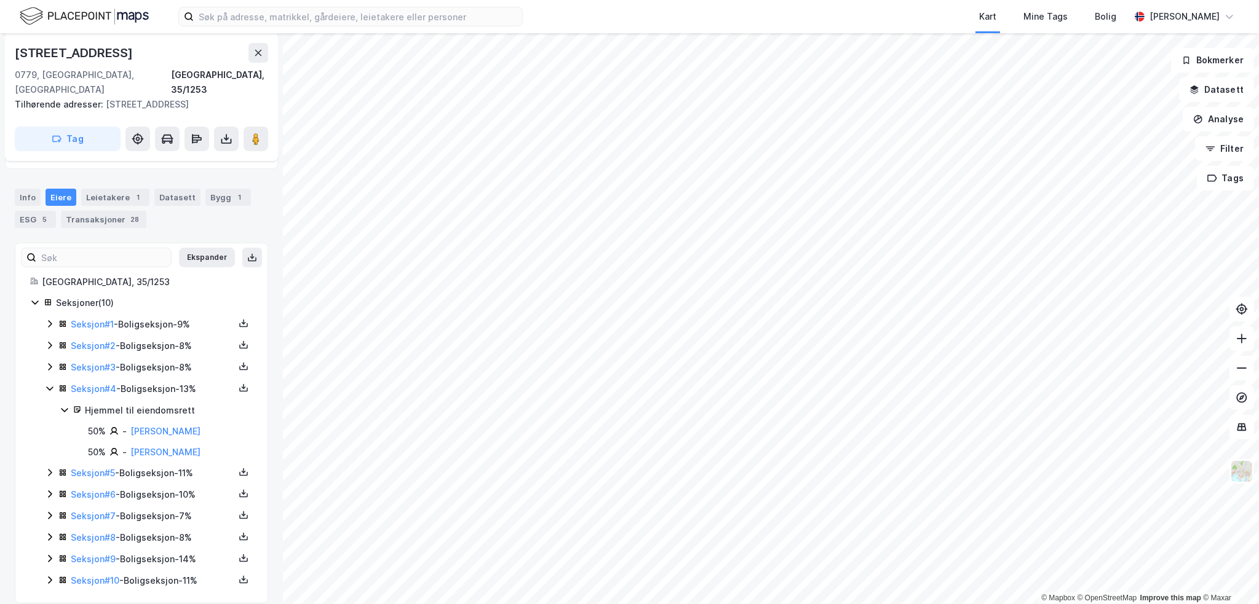
click at [46, 532] on icon at bounding box center [50, 537] width 10 height 10
click at [47, 384] on icon at bounding box center [50, 389] width 10 height 10
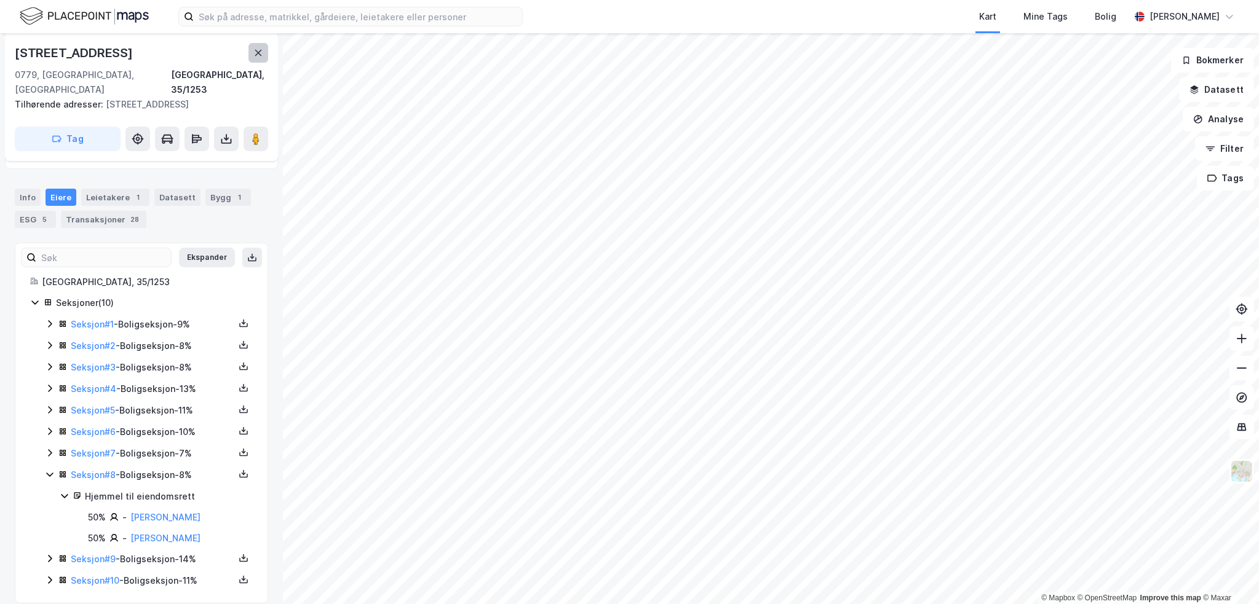
click at [261, 50] on icon at bounding box center [258, 53] width 10 height 10
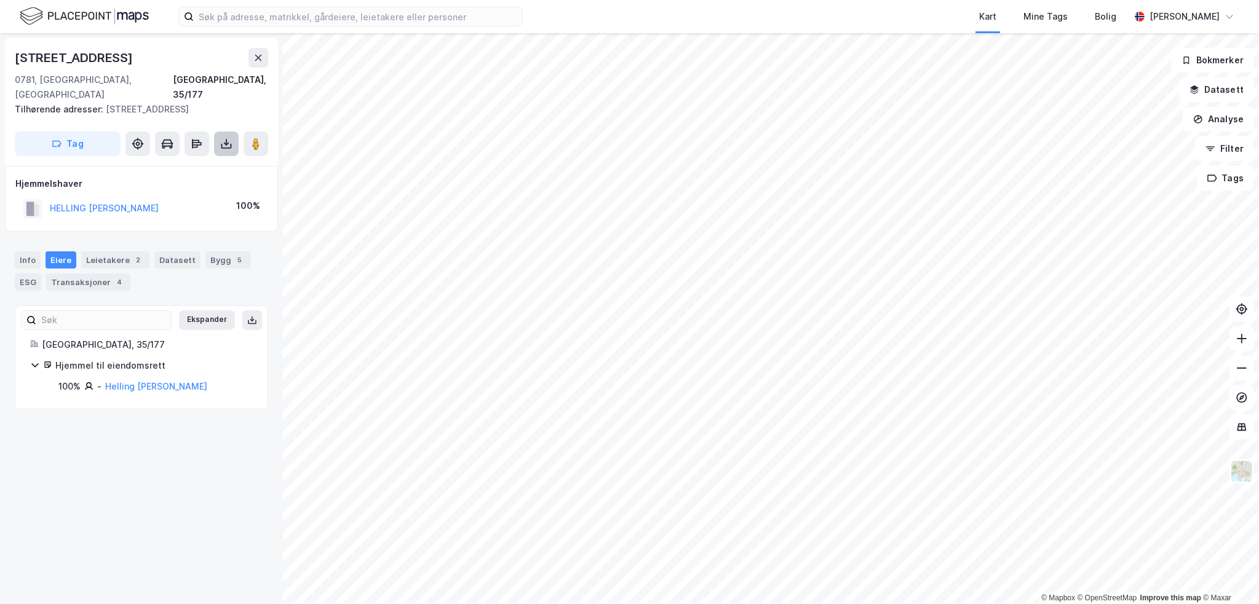
click at [229, 138] on icon at bounding box center [226, 144] width 12 height 12
click at [222, 162] on div "Last ned grunnbok" at bounding box center [173, 169] width 131 height 20
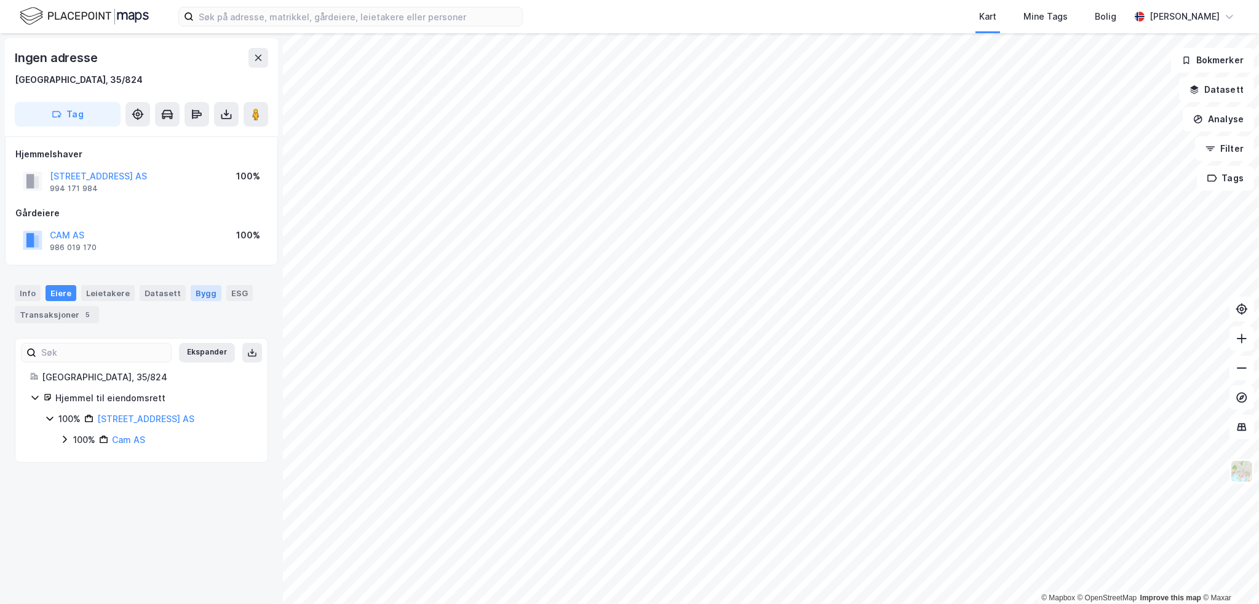
click at [191, 299] on div "Bygg" at bounding box center [206, 293] width 31 height 16
